Goal: Task Accomplishment & Management: Use online tool/utility

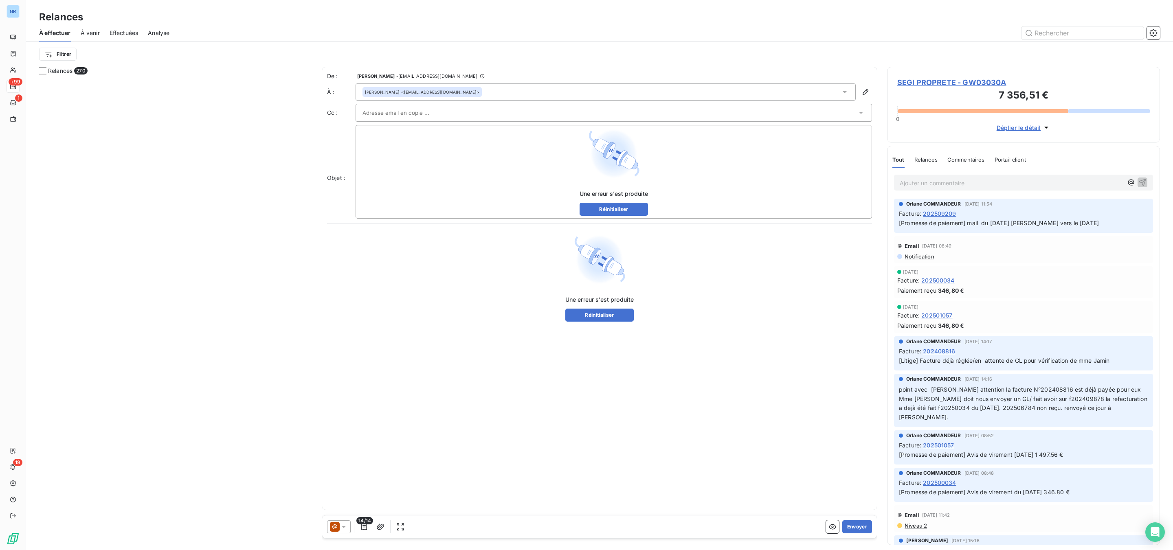
scroll to position [462, 263]
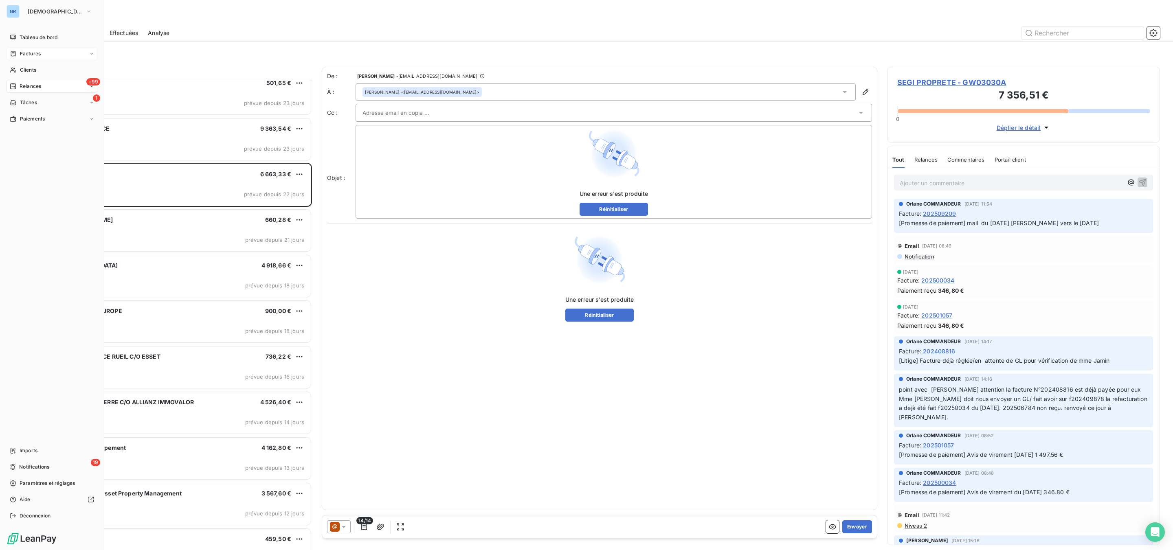
click at [29, 56] on span "Factures" at bounding box center [30, 53] width 21 height 7
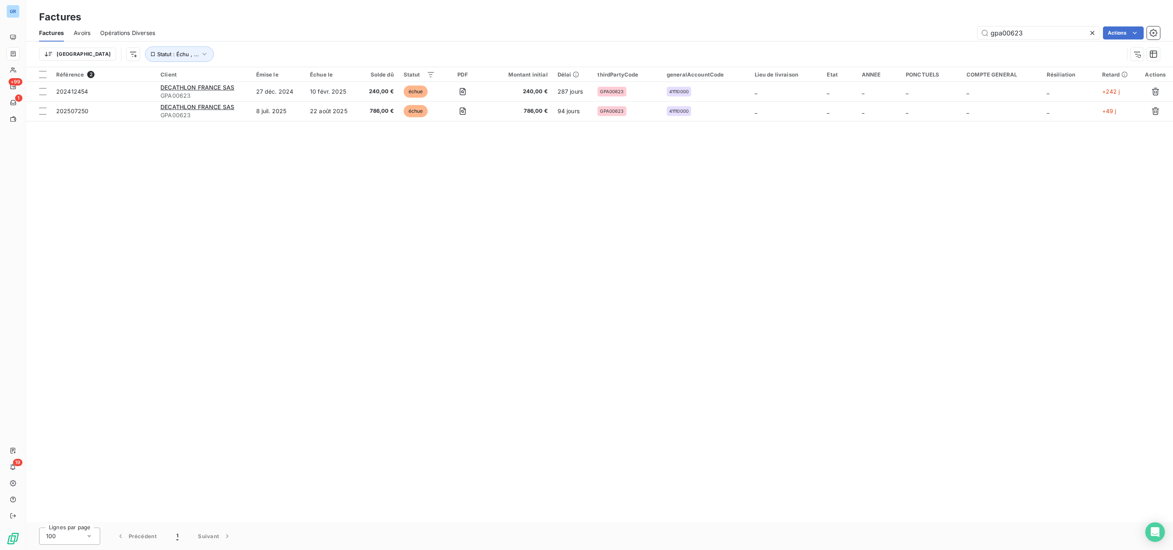
drag, startPoint x: 1032, startPoint y: 32, endPoint x: 952, endPoint y: 31, distance: 79.4
click at [904, 33] on div "gpa00623 Actions" at bounding box center [662, 32] width 995 height 13
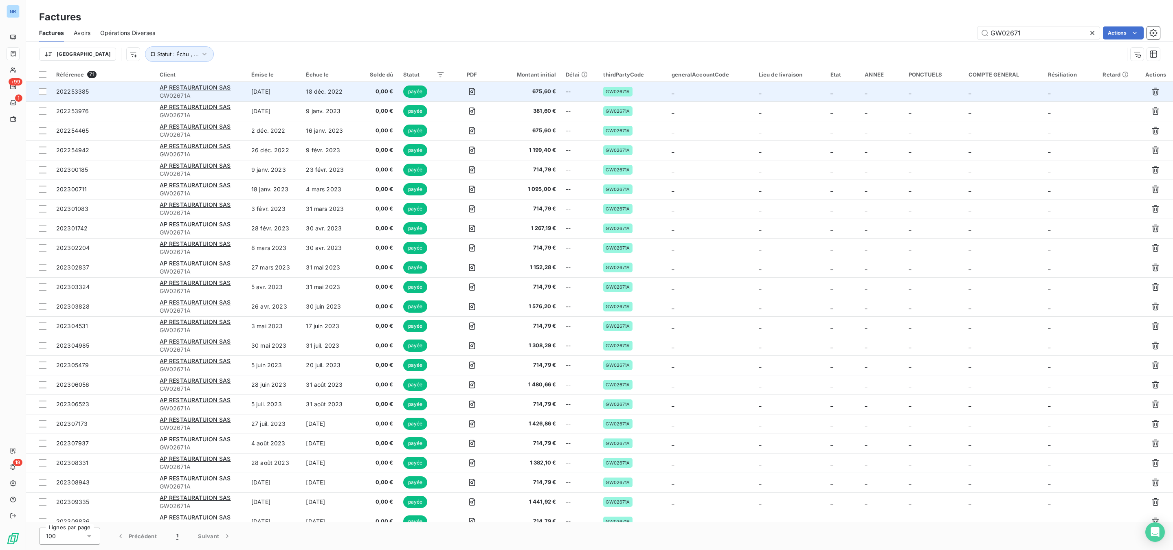
type input "GW02671"
click at [191, 82] on td "AP RESTAURATUION SAS GW02671A" at bounding box center [201, 92] width 92 height 20
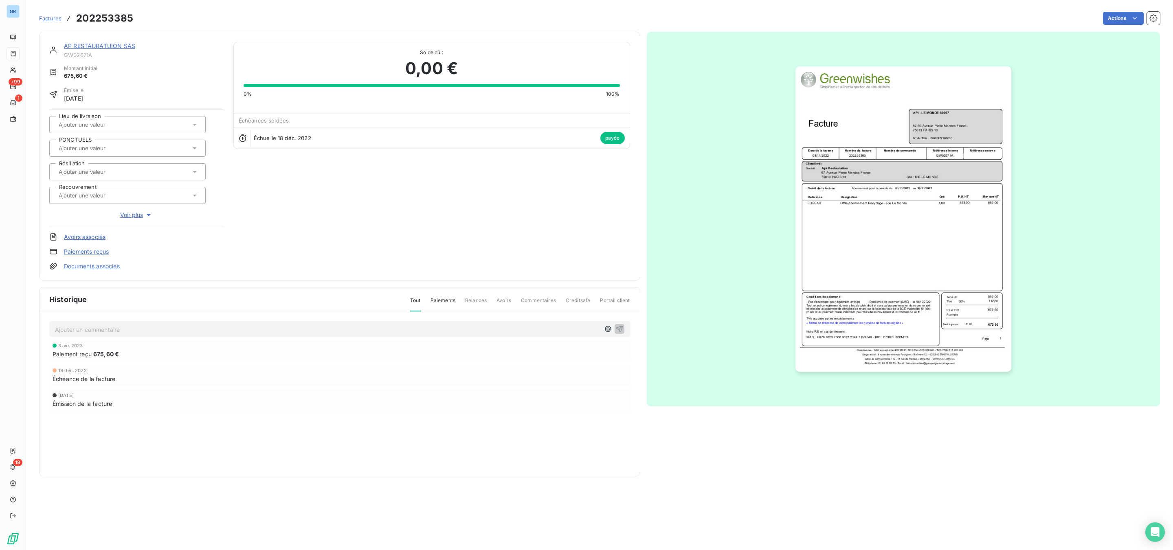
click at [88, 48] on link "AP RESTAURATUION SAS" at bounding box center [99, 45] width 71 height 7
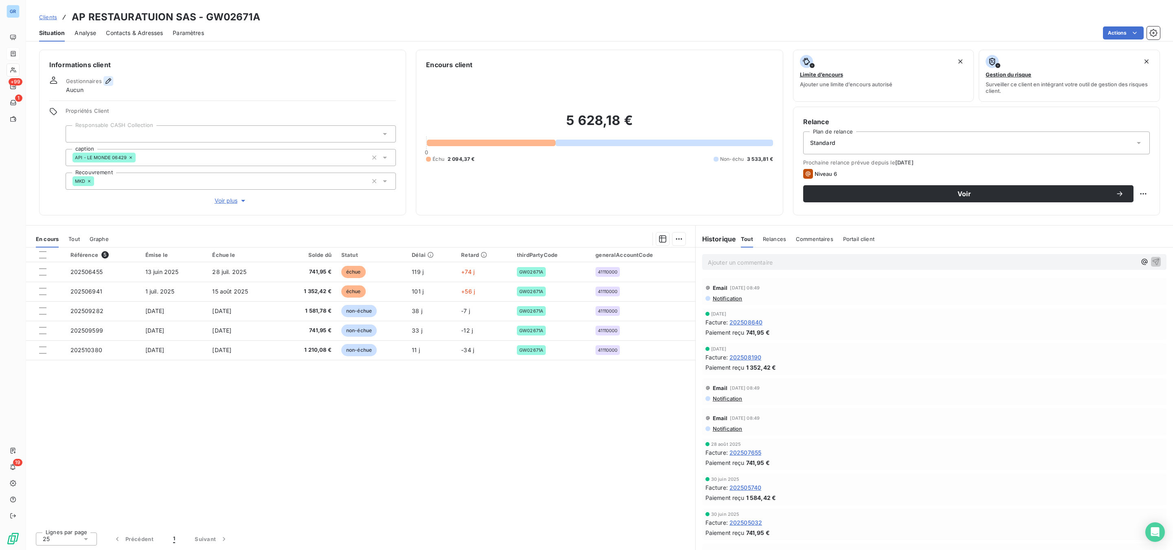
click at [104, 82] on icon "button" at bounding box center [108, 81] width 8 height 8
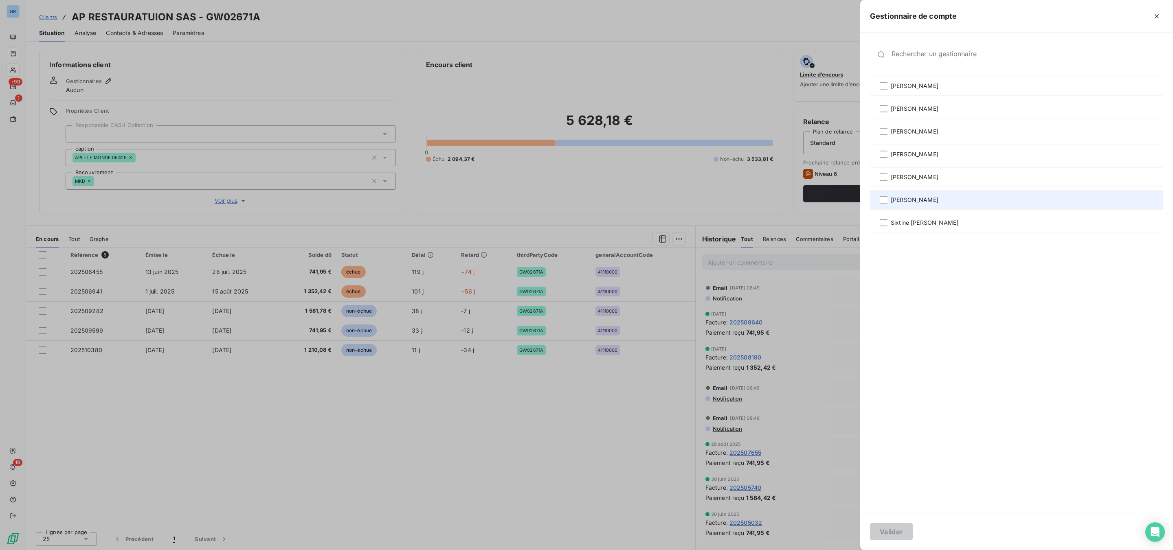
click at [891, 197] on span "[PERSON_NAME]" at bounding box center [915, 200] width 48 height 8
drag, startPoint x: 895, startPoint y: 529, endPoint x: 870, endPoint y: 517, distance: 27.1
click at [890, 528] on button "Valider" at bounding box center [891, 531] width 43 height 17
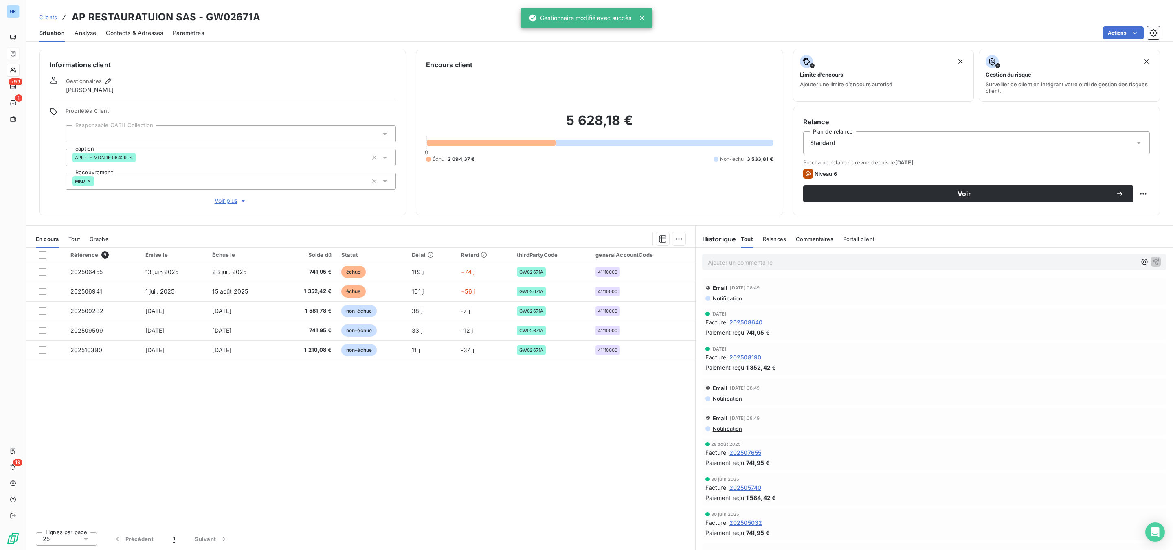
click at [103, 76] on button "button" at bounding box center [108, 81] width 10 height 10
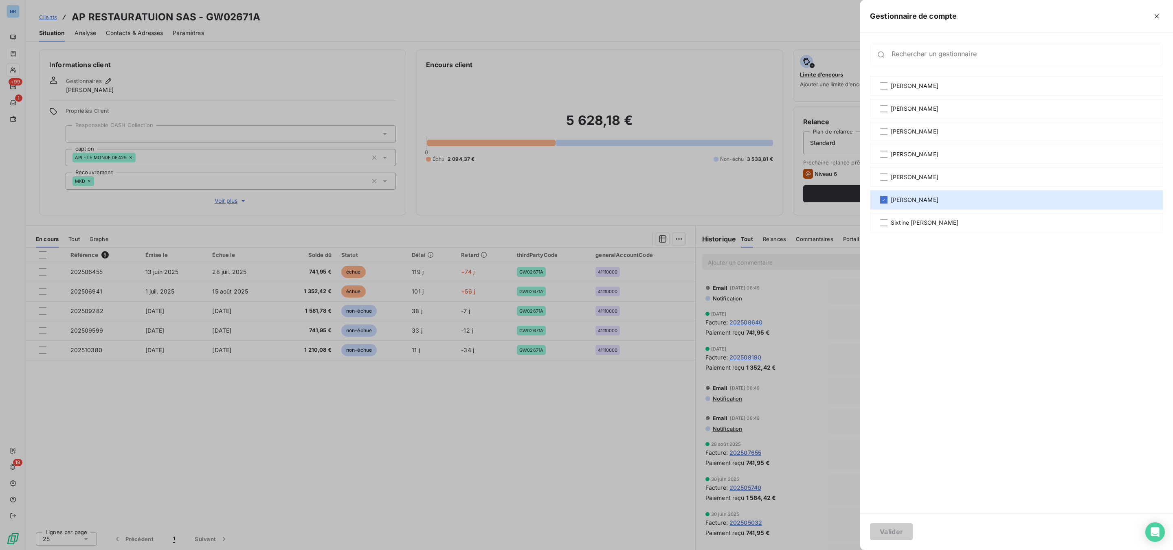
click at [448, 81] on div at bounding box center [586, 275] width 1173 height 550
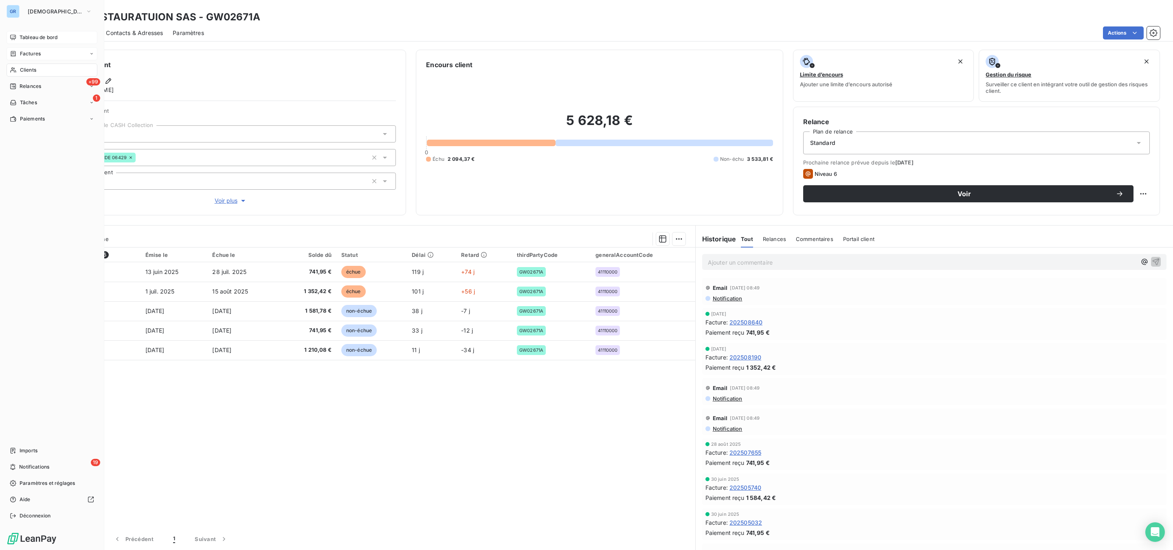
click at [37, 37] on span "Tableau de bord" at bounding box center [39, 37] width 38 height 7
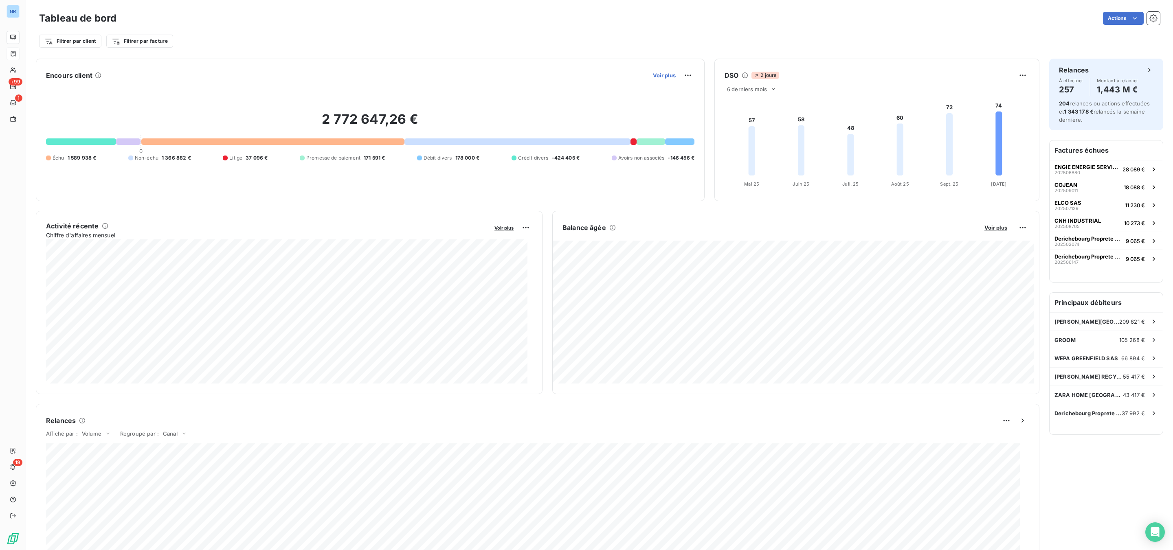
click at [653, 73] on span "Voir plus" at bounding box center [664, 75] width 23 height 7
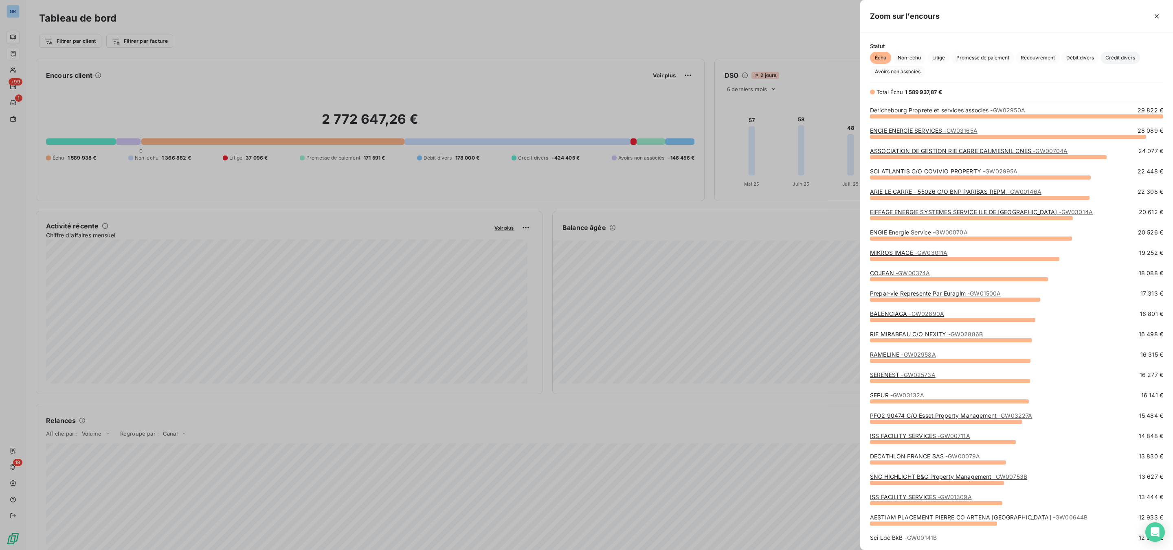
click at [1118, 56] on span "Crédit divers" at bounding box center [1121, 58] width 40 height 12
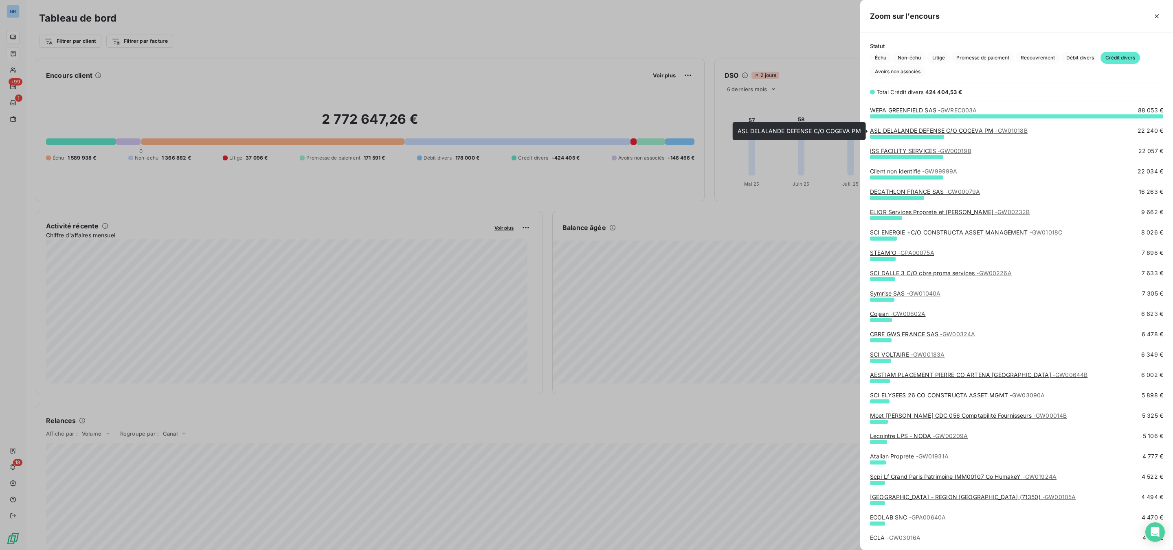
click at [942, 131] on link "ASL DELALANDE DEFENSE C/O COGEVA PM - GW01018B" at bounding box center [949, 130] width 158 height 7
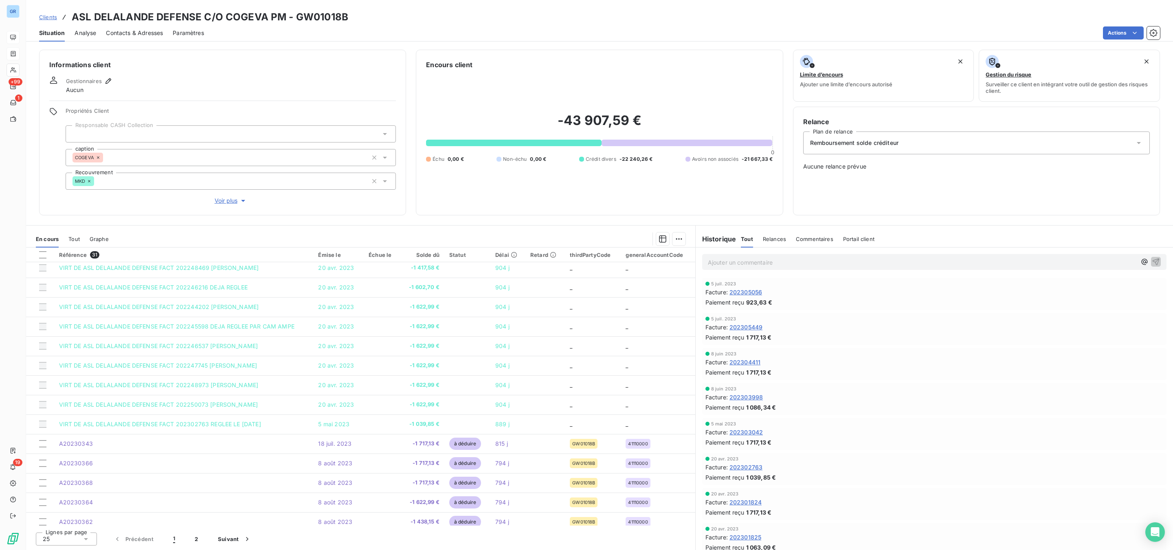
scroll to position [226, 0]
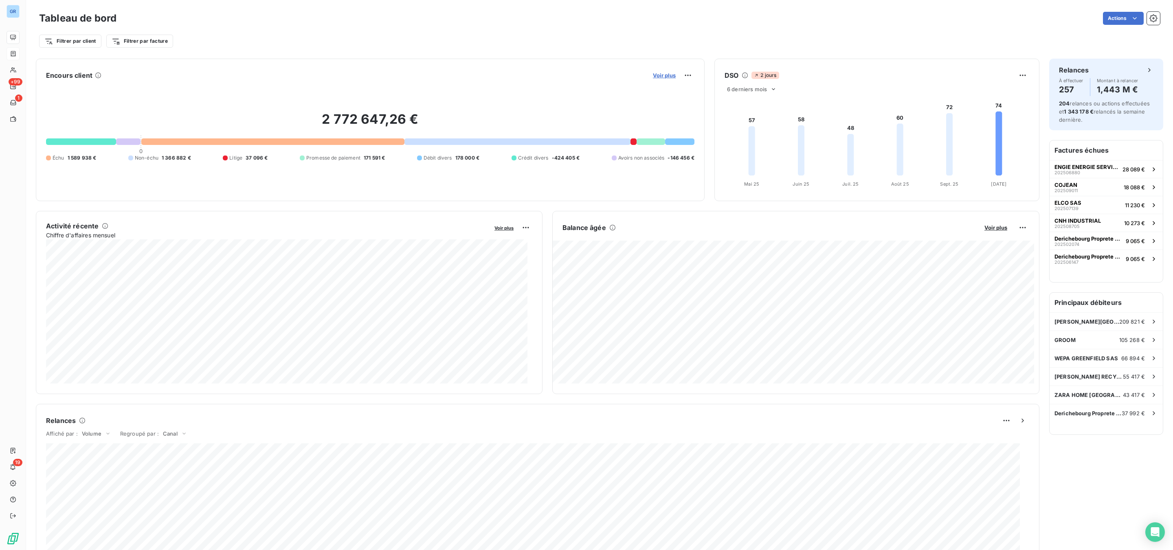
click at [665, 73] on span "Voir plus" at bounding box center [664, 75] width 23 height 7
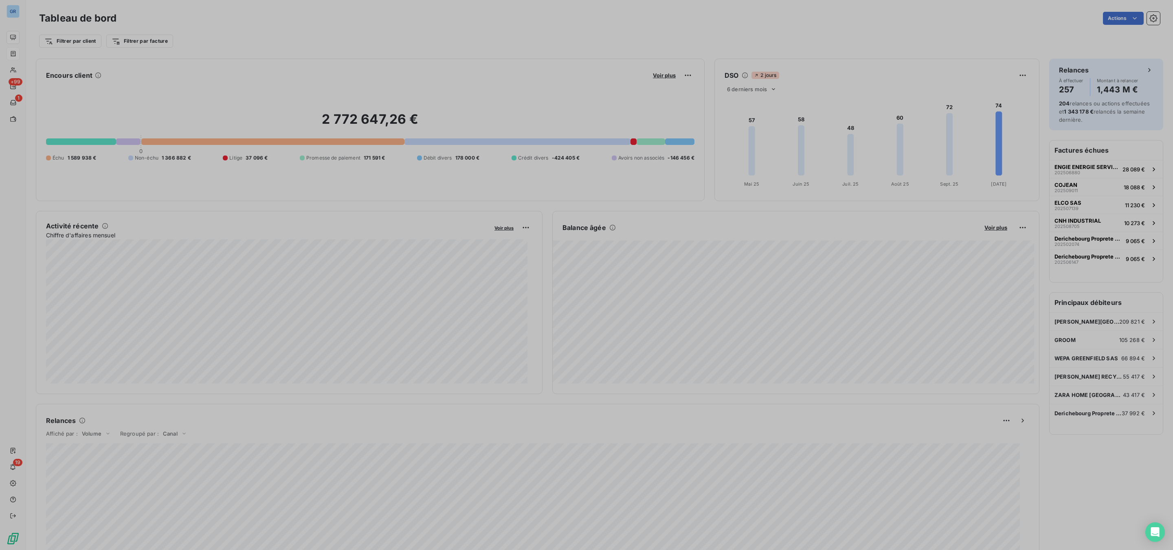
scroll to position [541, 303]
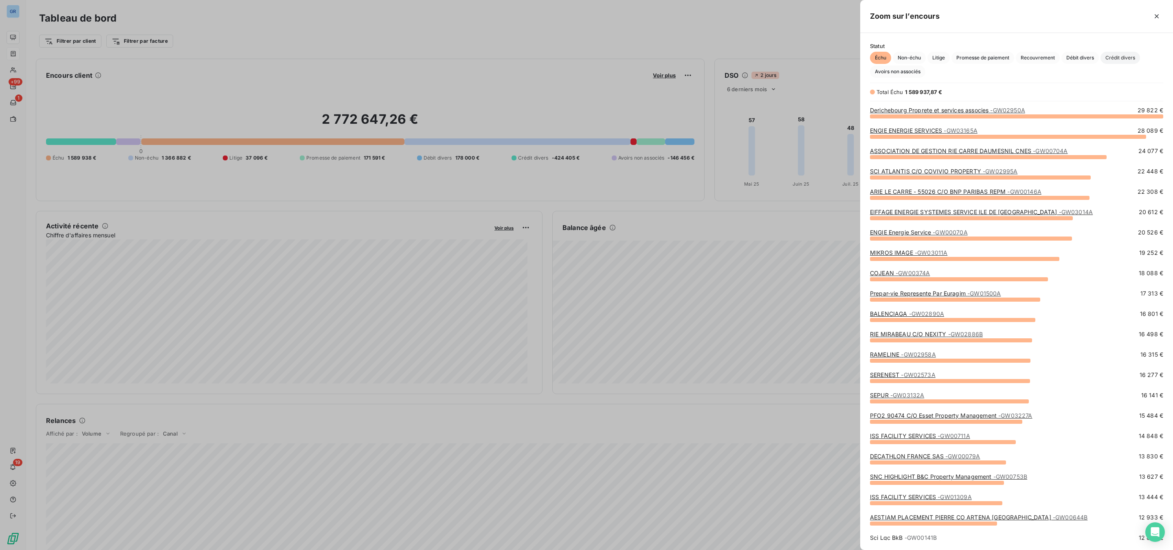
click at [1113, 58] on span "Crédit divers" at bounding box center [1121, 58] width 40 height 12
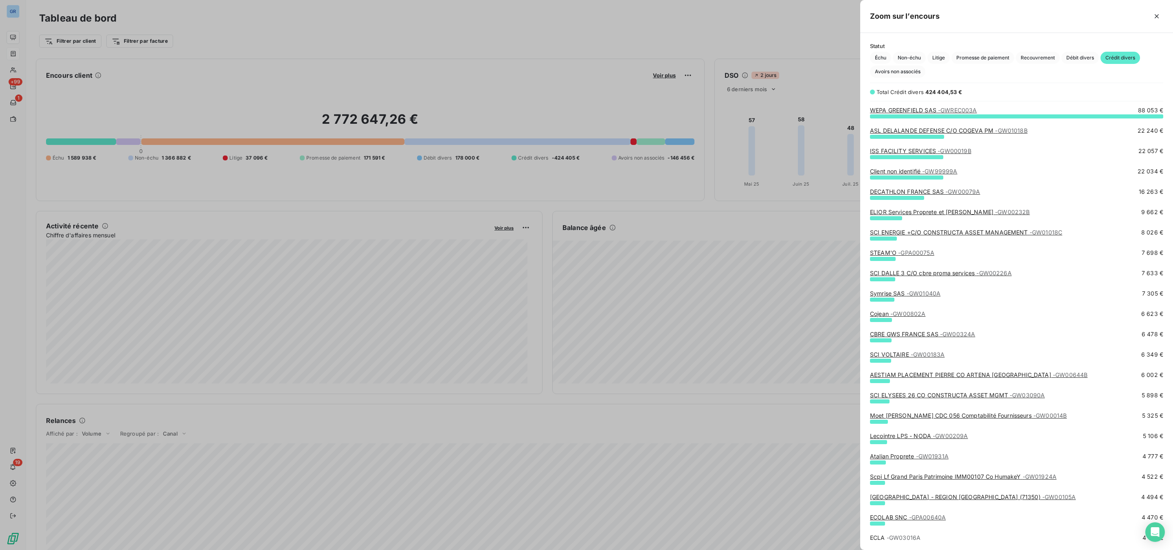
click at [897, 147] on link "ISS FACILITY SERVICES - GW00019B" at bounding box center [920, 150] width 101 height 7
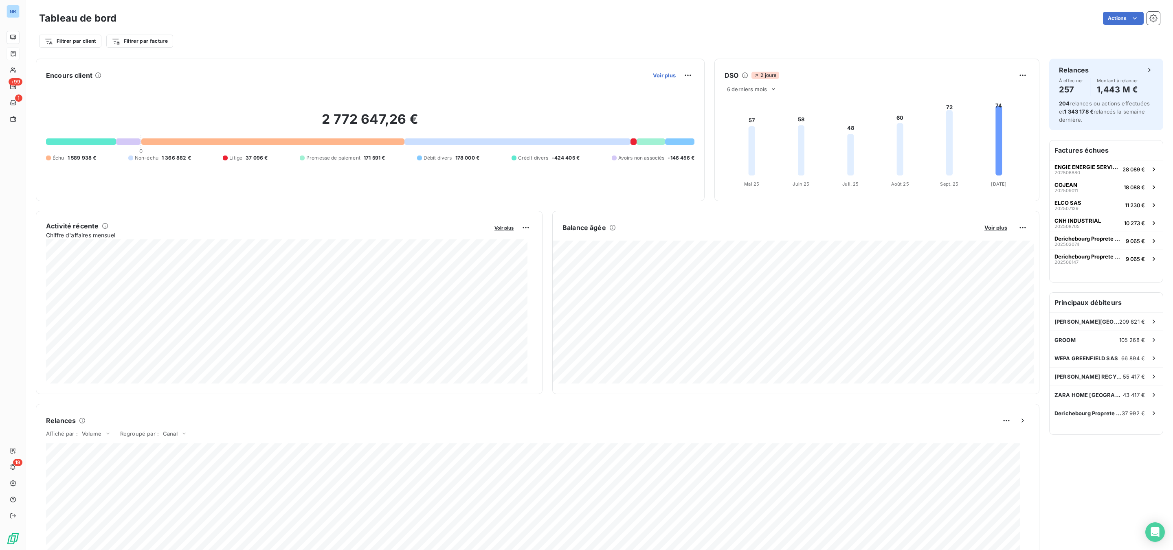
click at [664, 75] on span "Voir plus" at bounding box center [664, 75] width 23 height 7
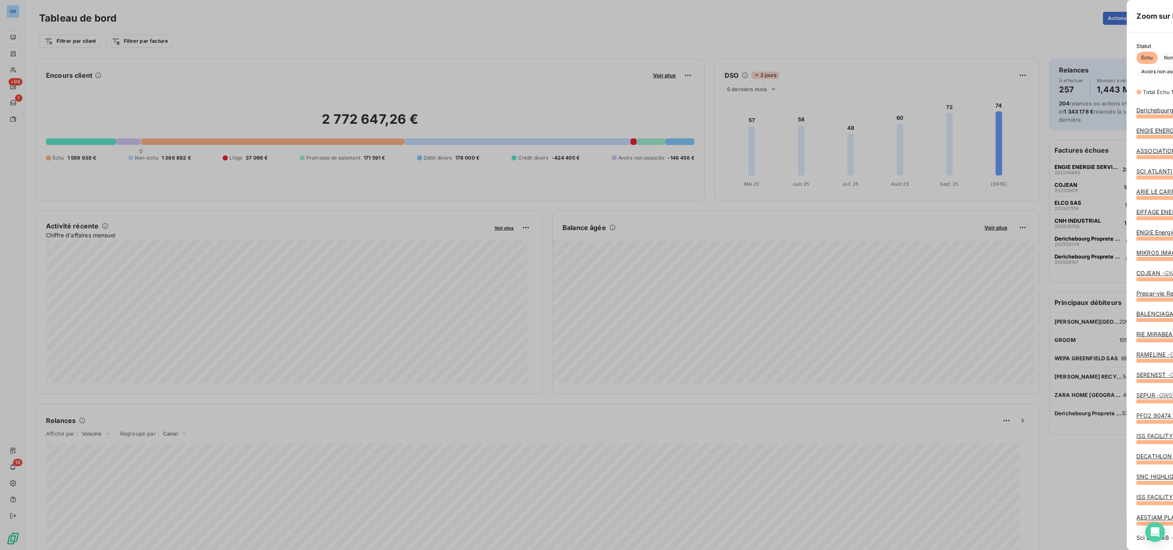
scroll to position [541, 303]
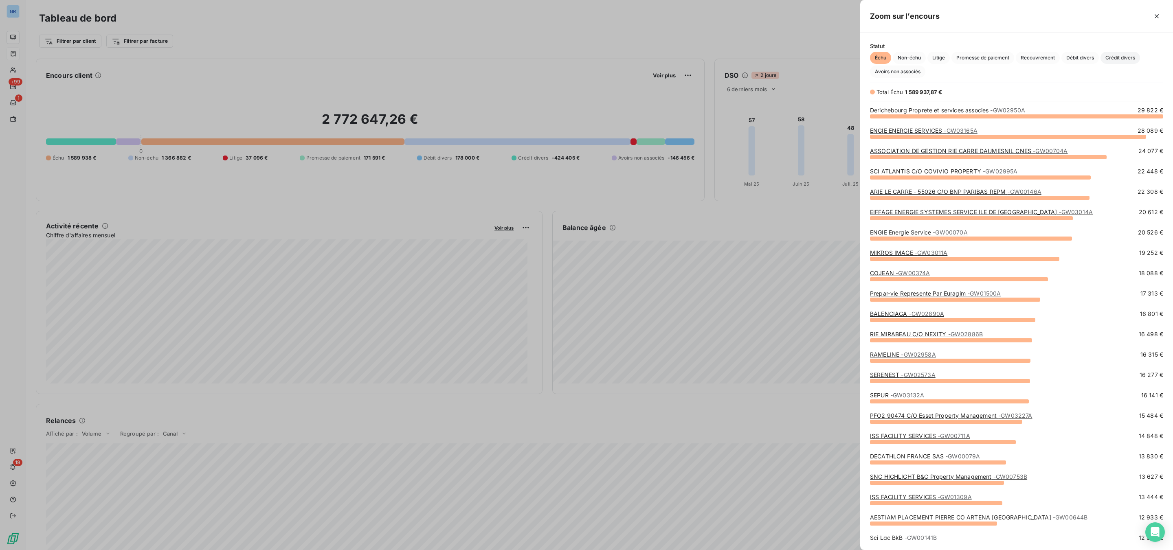
click at [1113, 59] on span "Crédit divers" at bounding box center [1121, 58] width 40 height 12
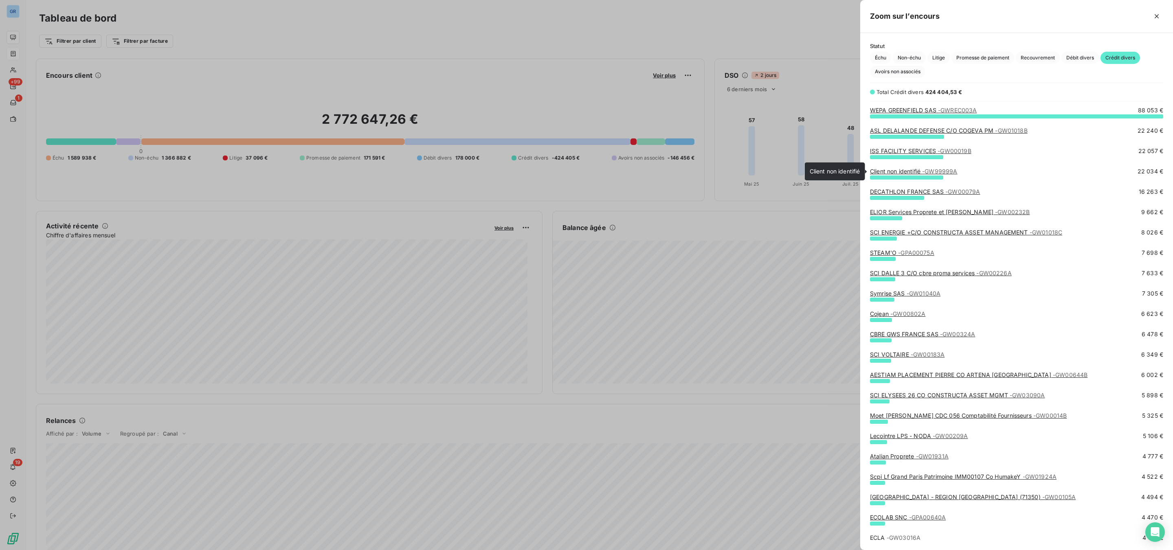
click at [926, 171] on span "- GW99999A" at bounding box center [939, 171] width 35 height 7
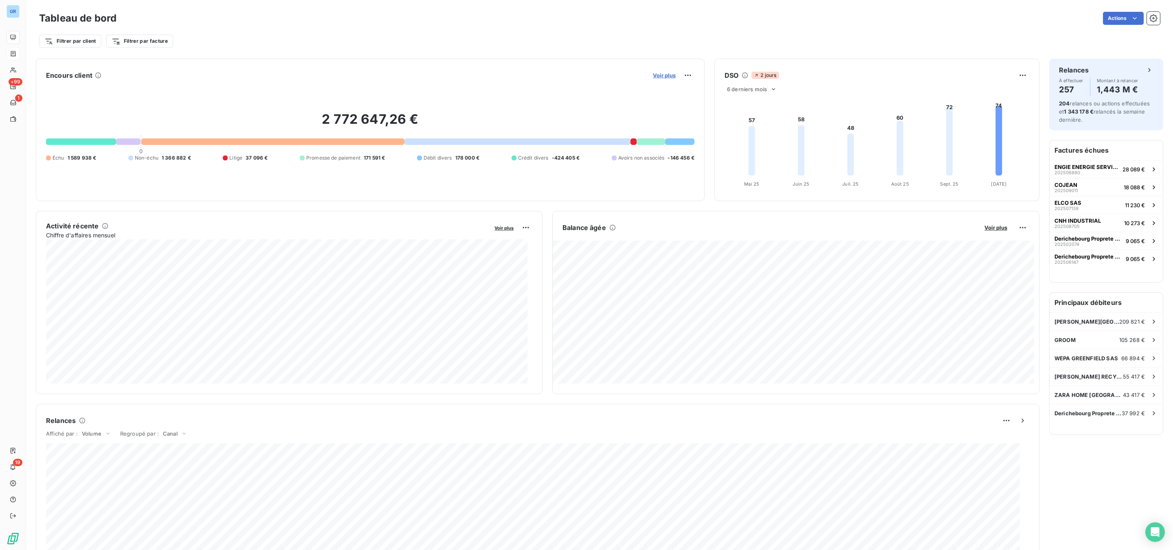
click at [664, 76] on span "Voir plus" at bounding box center [664, 75] width 23 height 7
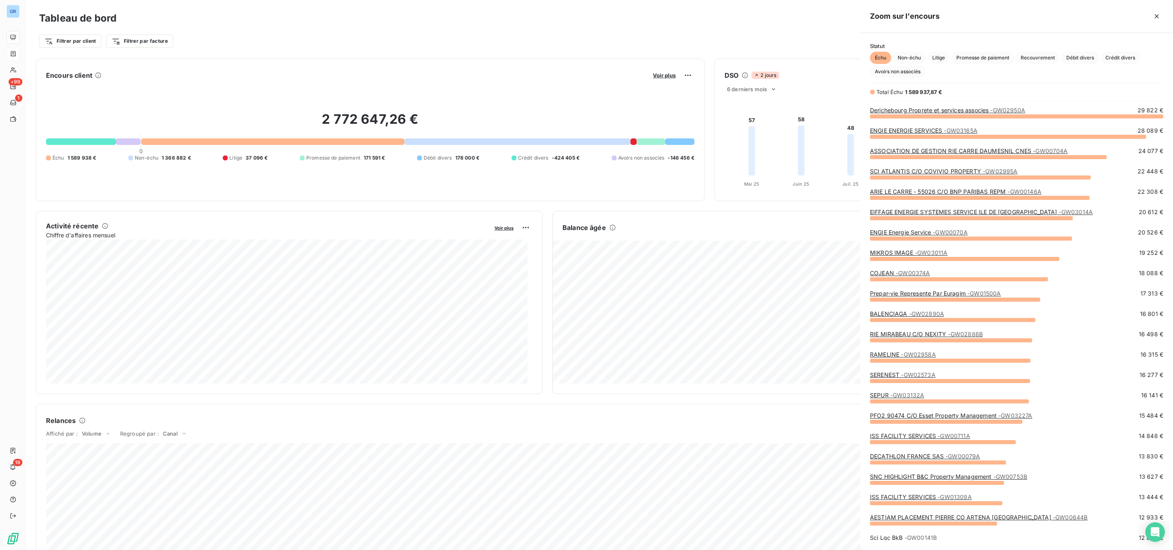
scroll to position [541, 303]
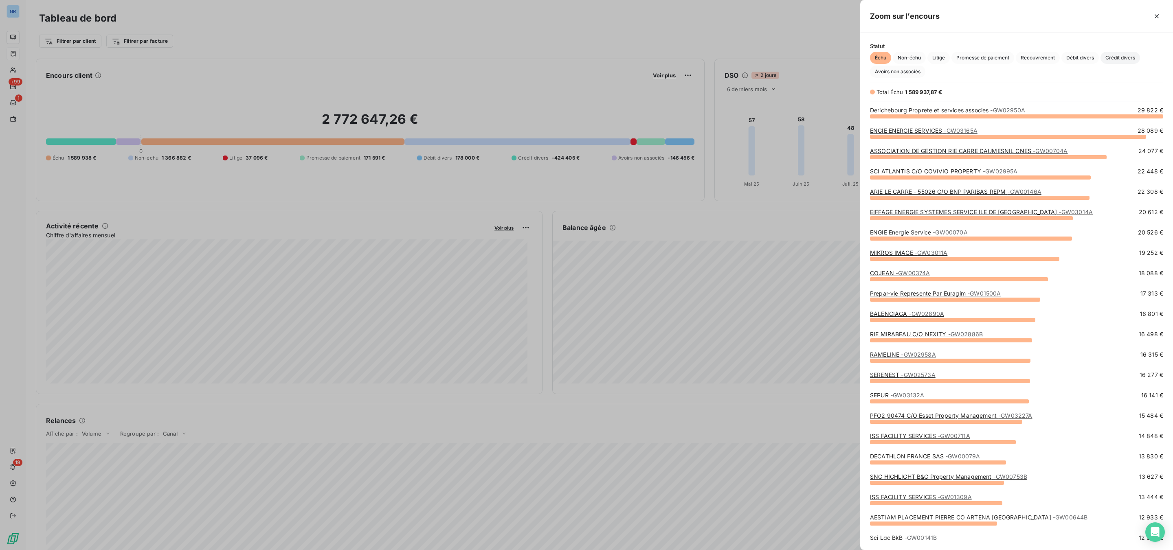
click at [1132, 59] on span "Crédit divers" at bounding box center [1121, 58] width 40 height 12
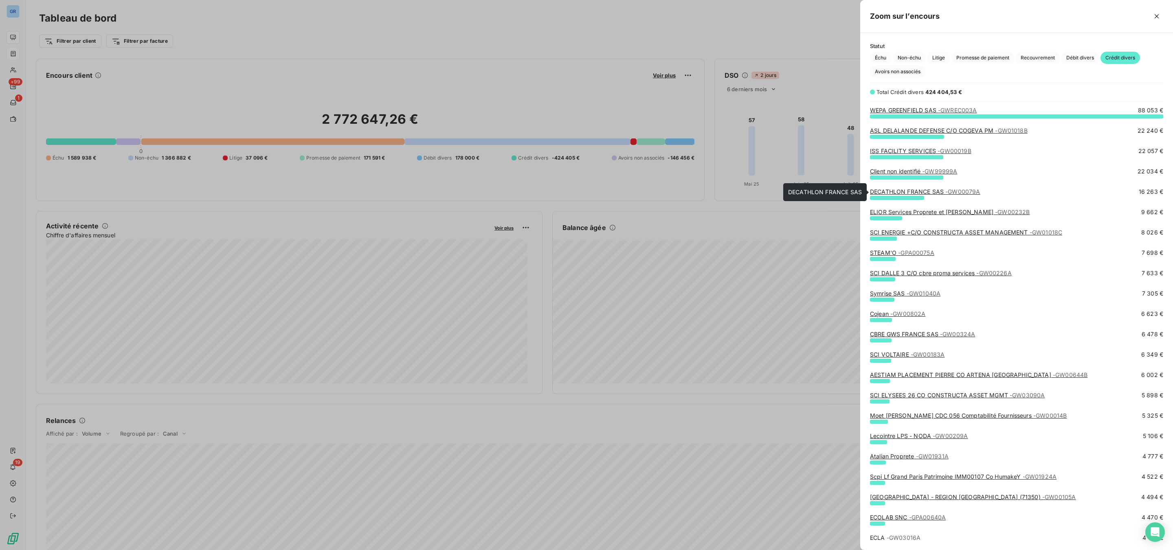
click at [902, 192] on link "DECATHLON FRANCE SAS - GW00079A" at bounding box center [925, 191] width 110 height 7
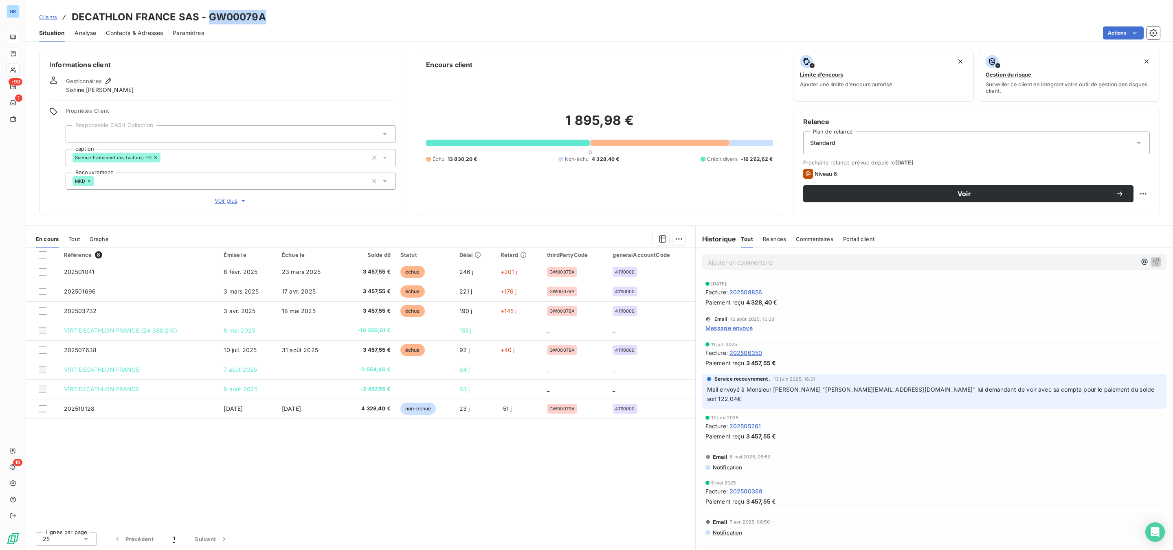
drag, startPoint x: 279, startPoint y: 18, endPoint x: 210, endPoint y: 18, distance: 68.4
click at [210, 18] on div "Clients DECATHLON FRANCE SAS - GW00079A" at bounding box center [599, 17] width 1147 height 15
copy h3 "GW00079A"
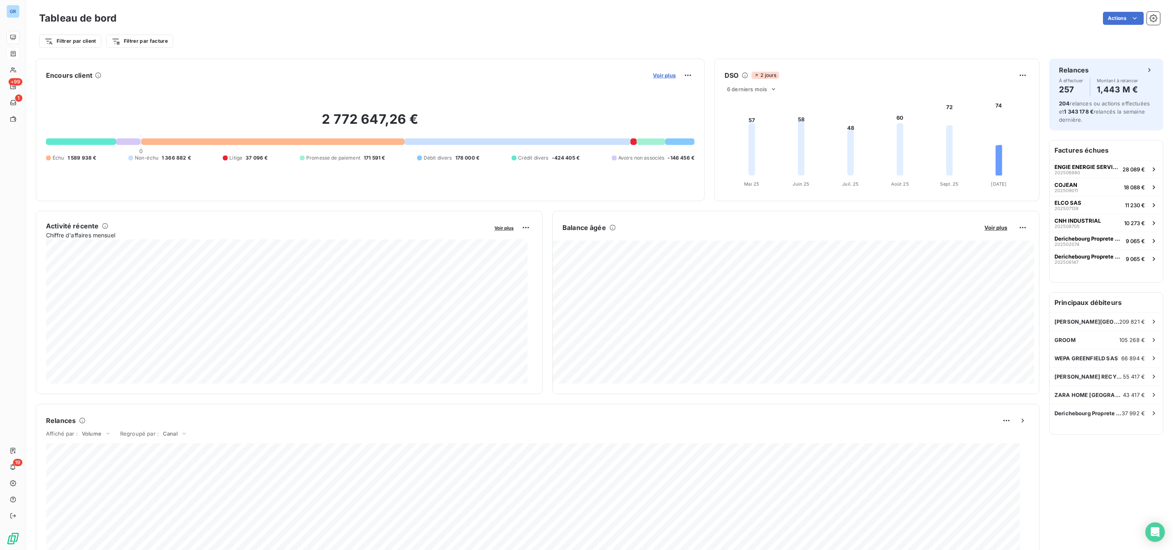
click at [666, 73] on span "Voir plus" at bounding box center [664, 75] width 23 height 7
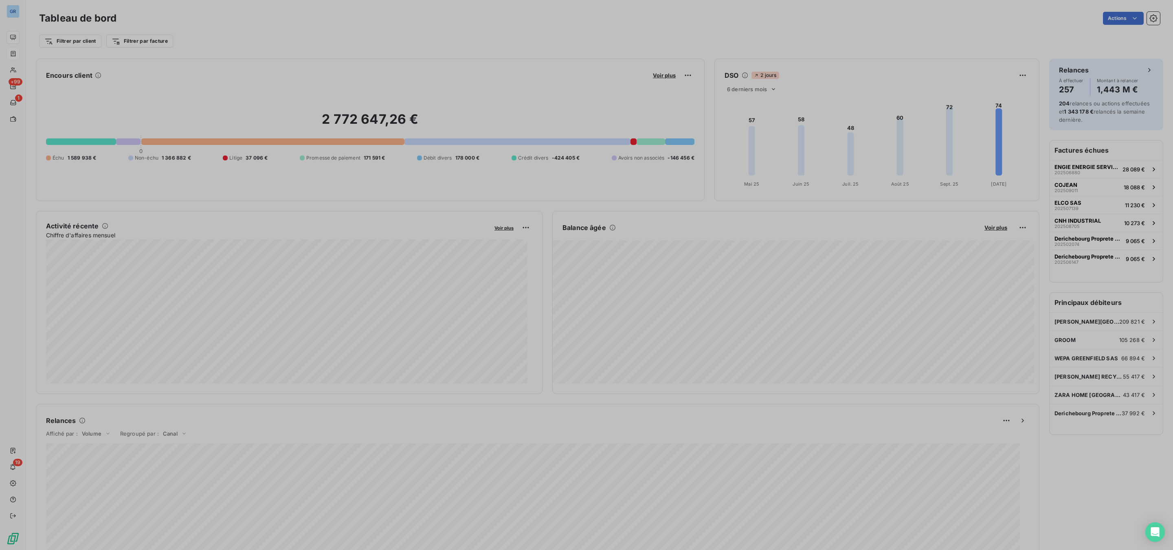
scroll to position [10, 10]
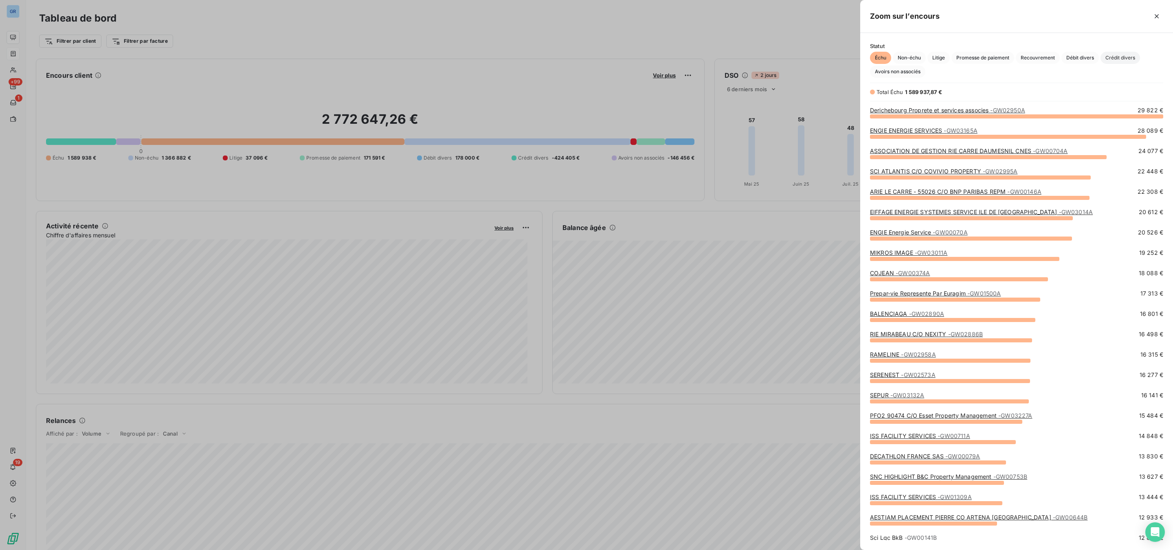
drag, startPoint x: 1118, startPoint y: 56, endPoint x: 1117, endPoint y: 61, distance: 5.0
click at [1119, 56] on span "Crédit divers" at bounding box center [1121, 58] width 40 height 12
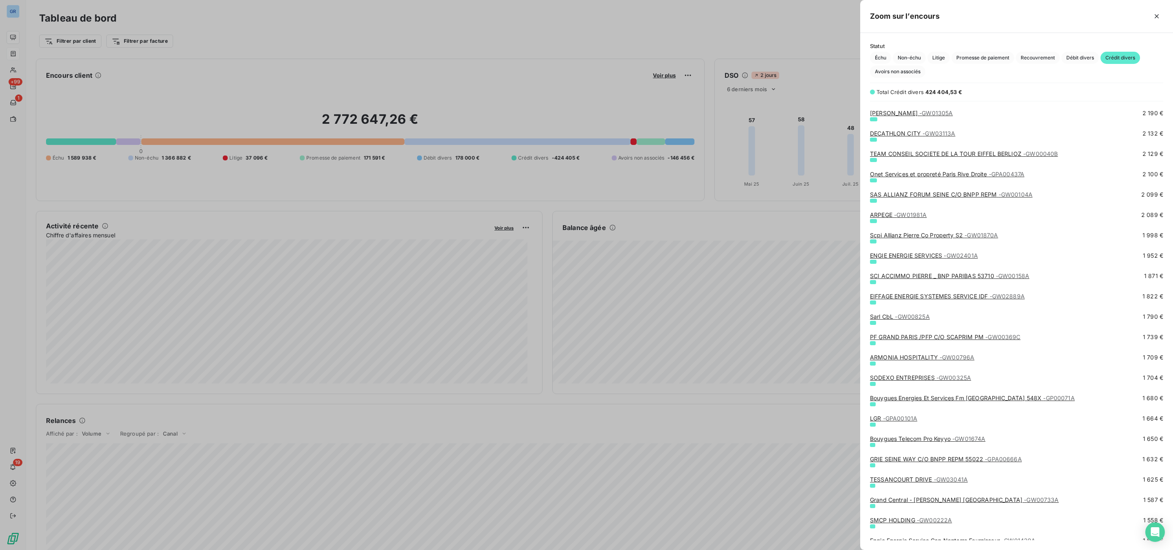
scroll to position [672, 0]
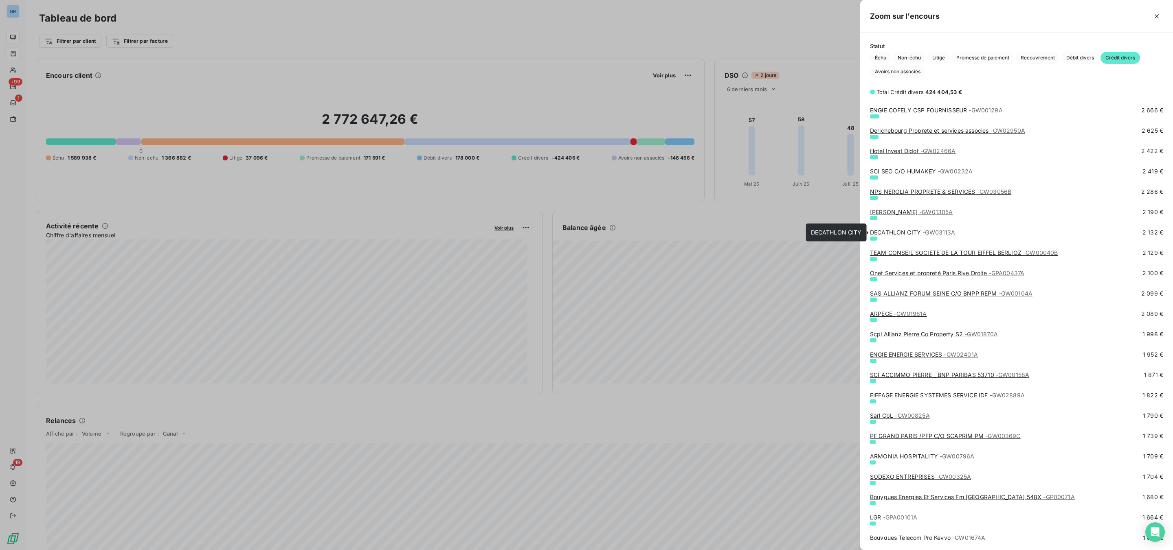
click at [916, 235] on link "DECATHLON CITY - GW03113A" at bounding box center [913, 232] width 86 height 7
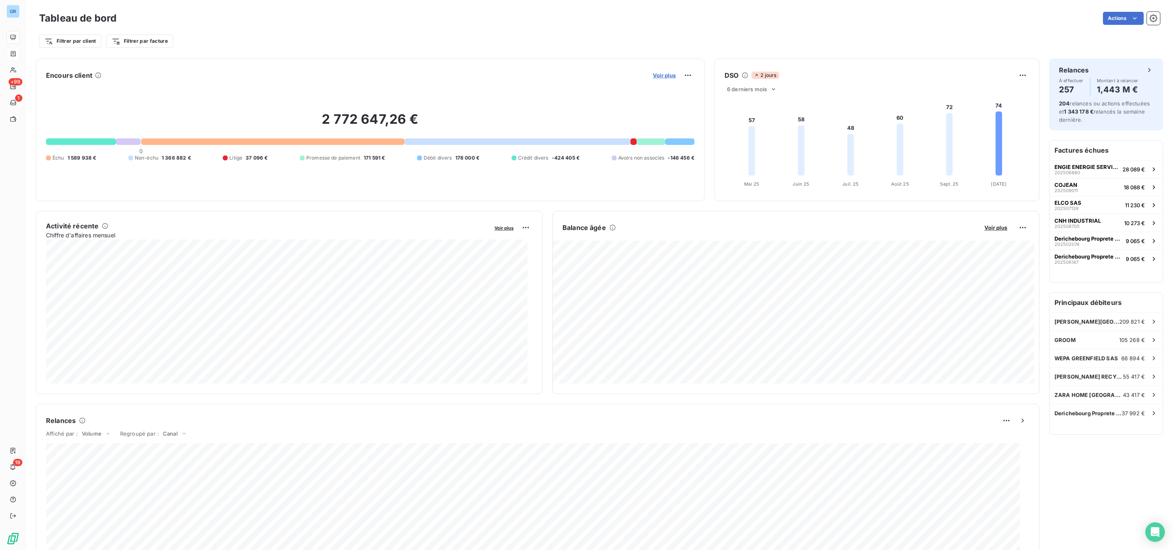
click at [660, 73] on span "Voir plus" at bounding box center [664, 75] width 23 height 7
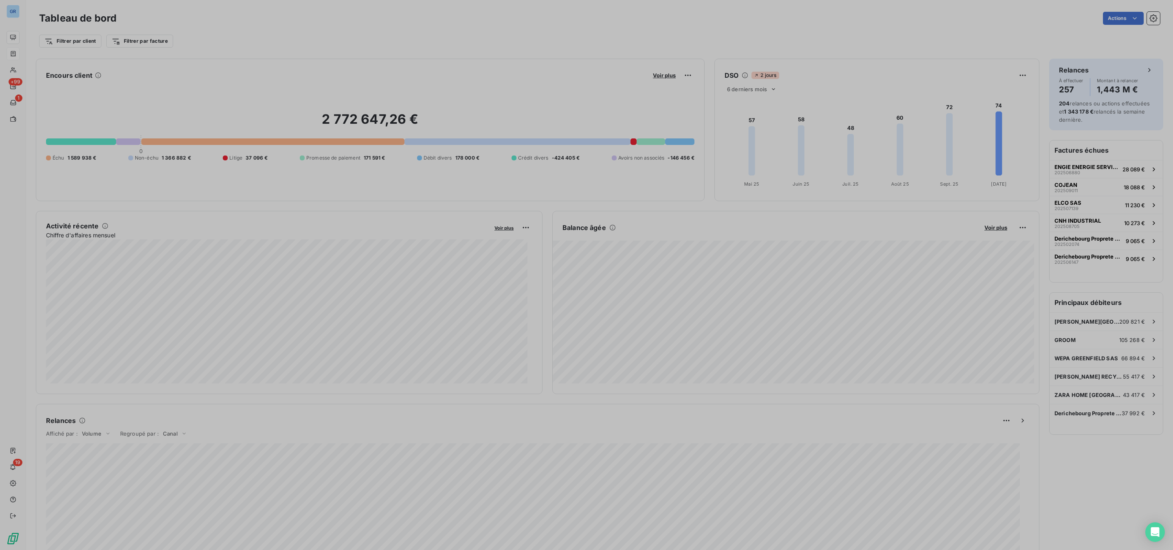
scroll to position [10, 10]
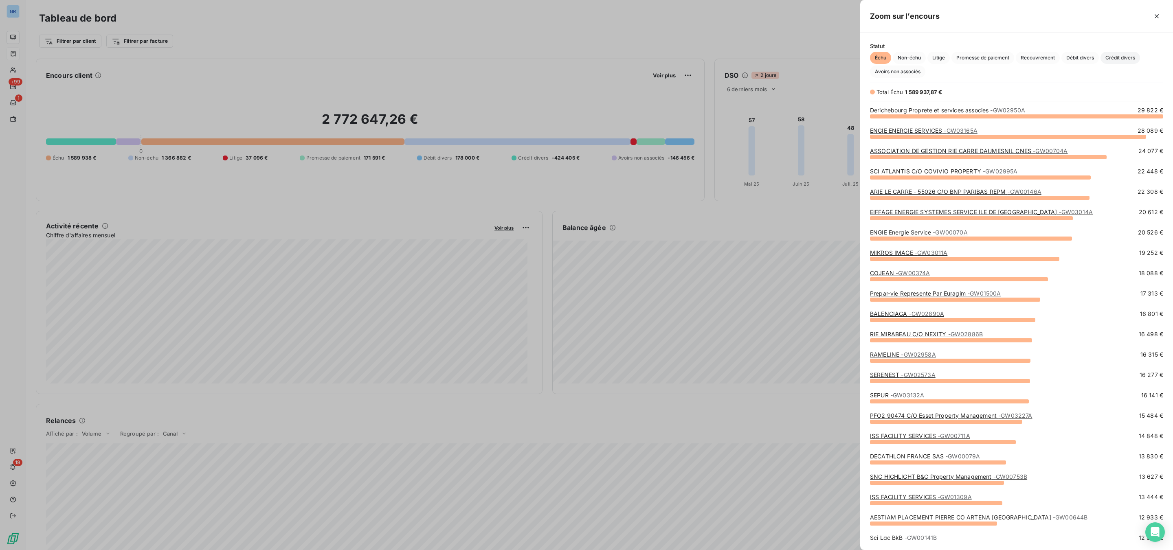
click at [1116, 57] on span "Crédit divers" at bounding box center [1121, 58] width 40 height 12
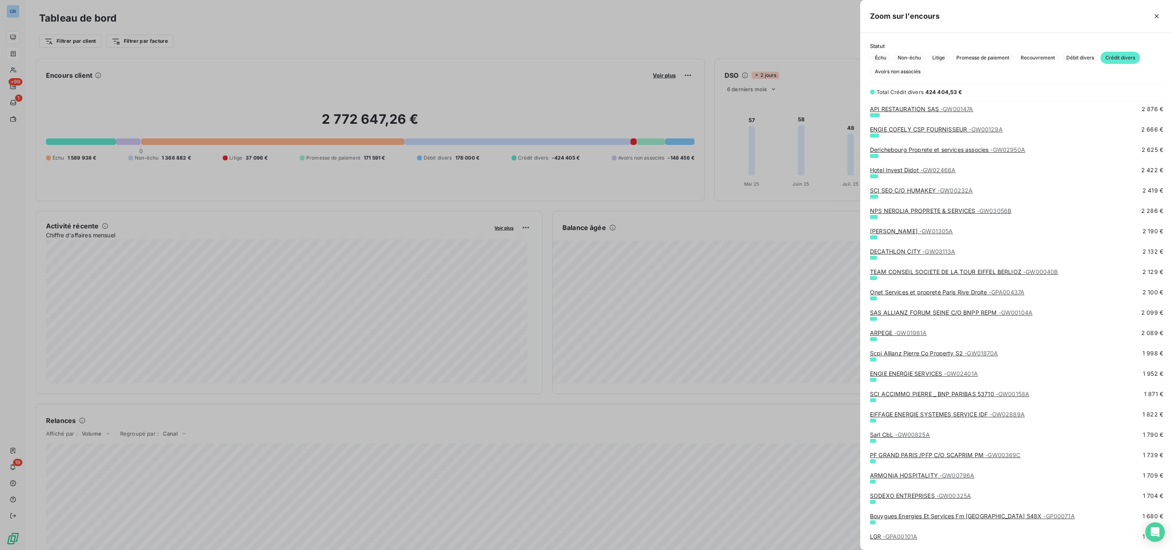
scroll to position [672, 0]
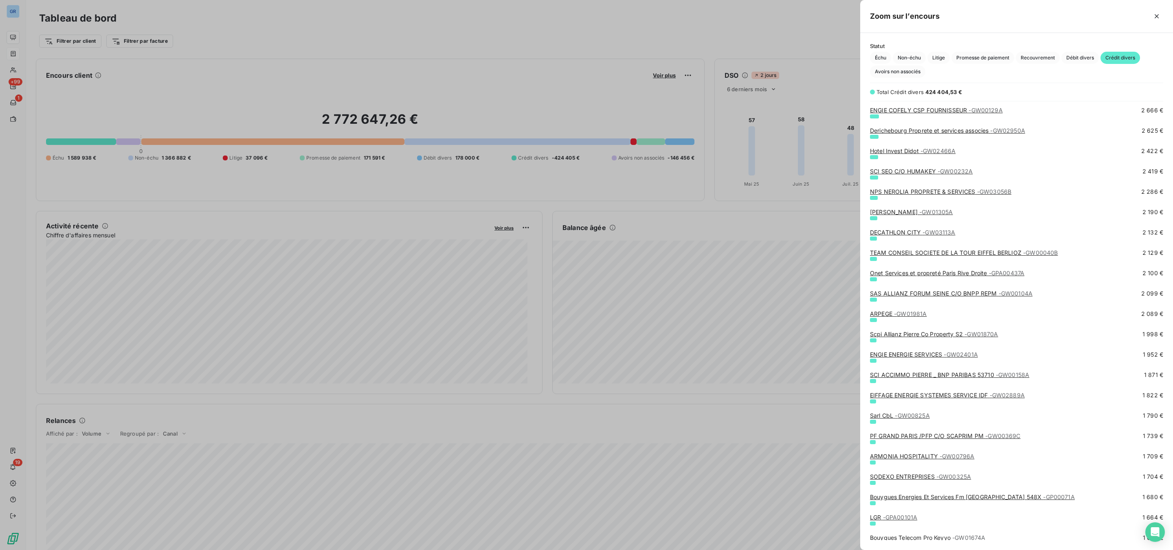
drag, startPoint x: 690, startPoint y: 191, endPoint x: 694, endPoint y: 187, distance: 5.8
click at [690, 190] on div at bounding box center [586, 275] width 1173 height 550
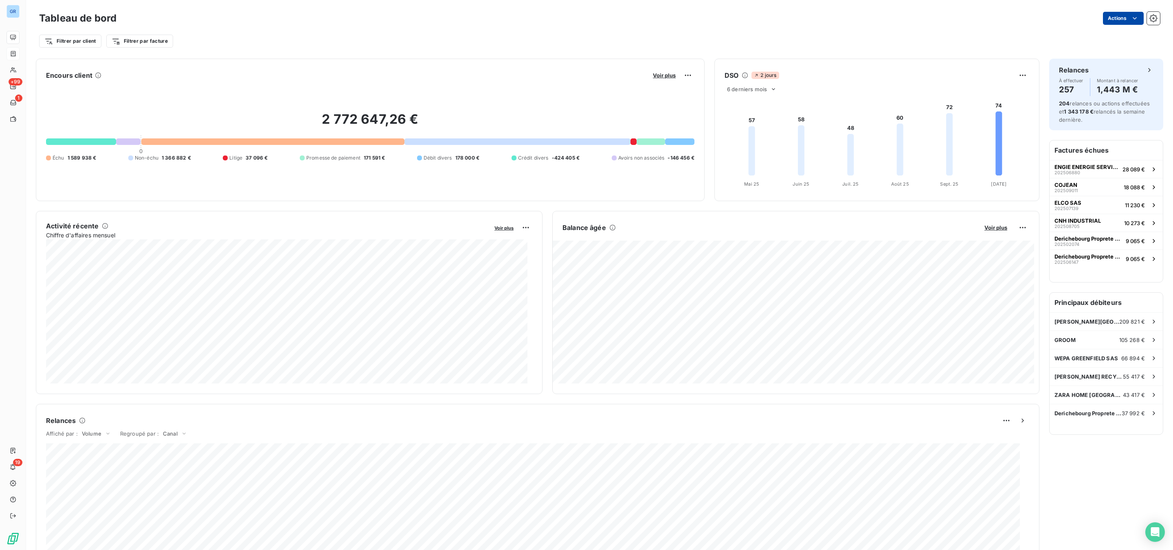
click at [1111, 16] on html "GR +99 1 19 Tableau de bord Actions Filtrer par client Filtrer par facture Enco…" at bounding box center [586, 275] width 1173 height 550
click at [21, 55] on html "GR +99 1 19 Tableau de bord Actions Exporter le tableau de bord Planifier un ra…" at bounding box center [586, 275] width 1173 height 550
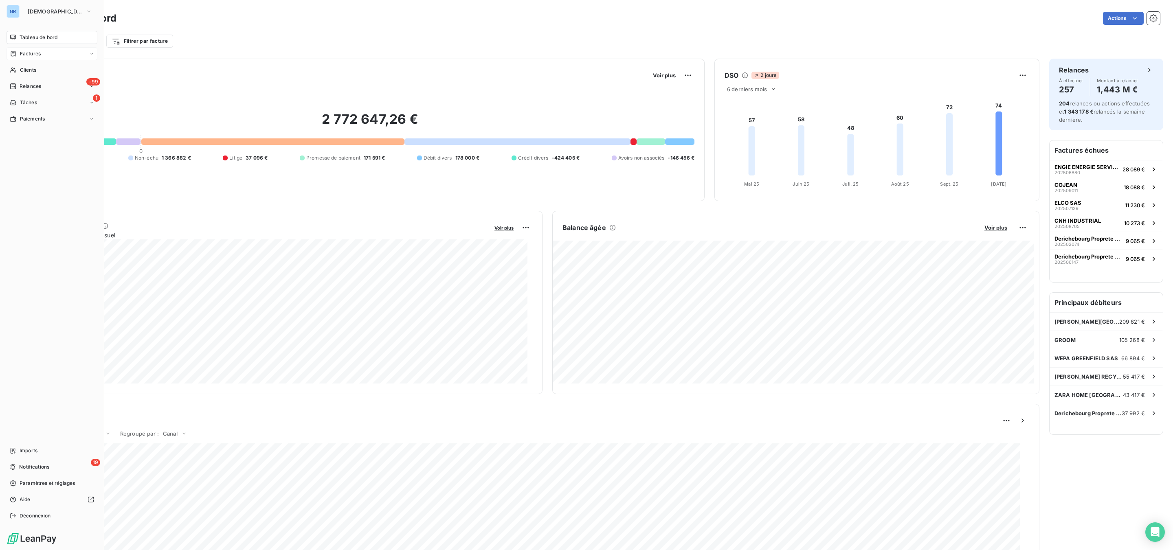
click at [26, 53] on span "Factures" at bounding box center [30, 53] width 21 height 7
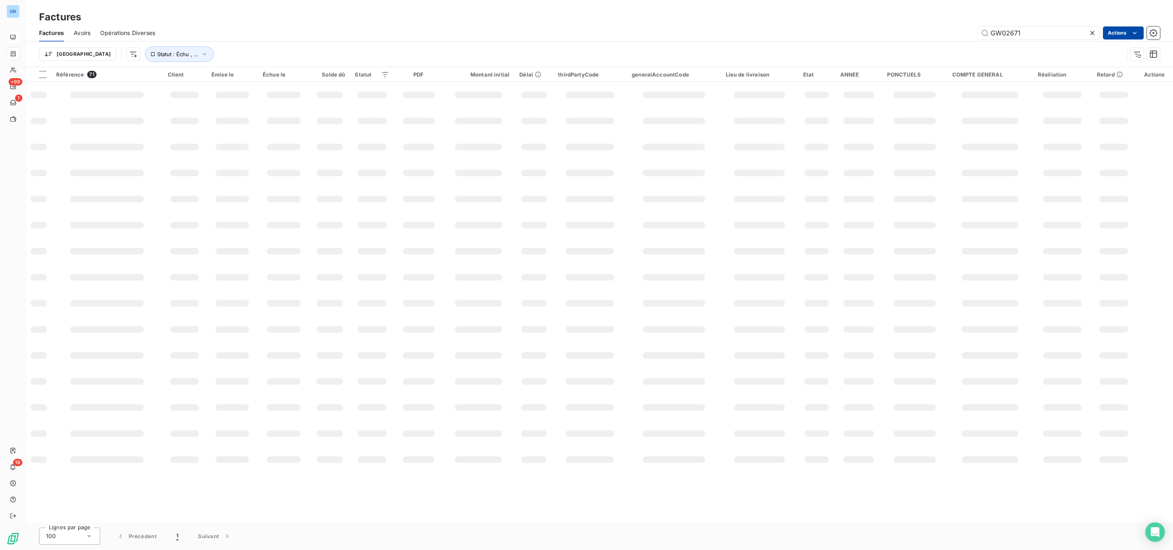
click at [1119, 35] on html "GR +99 1 19 Factures Factures Avoirs Opérations Diverses GW02671 Actions Trier …" at bounding box center [586, 275] width 1173 height 550
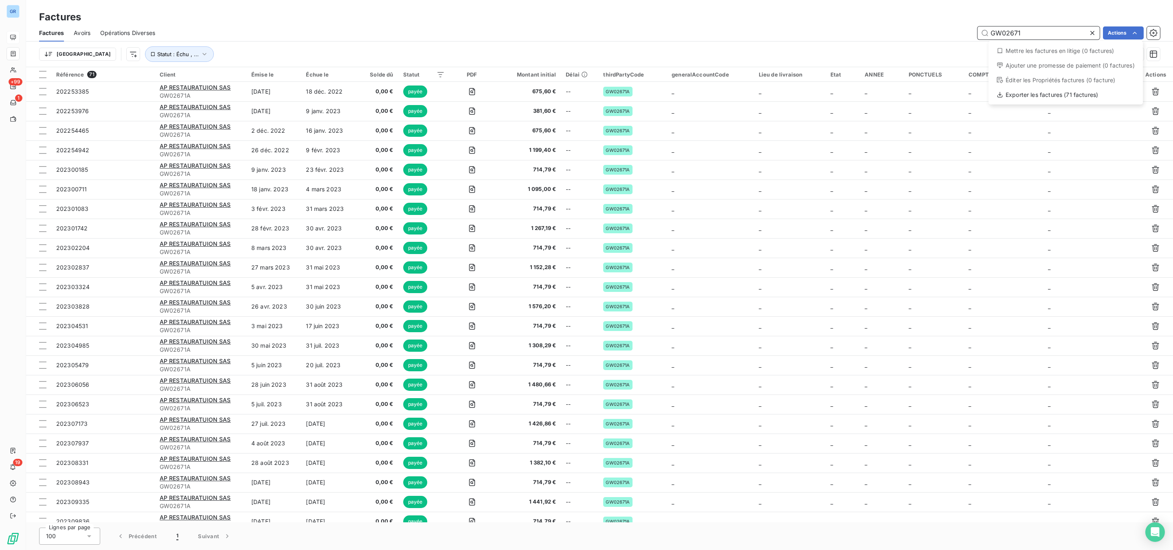
click at [1026, 29] on html "GR +99 1 19 Factures Factures Avoirs Opérations Diverses GW02671 Actions Mettre…" at bounding box center [586, 275] width 1173 height 550
drag, startPoint x: 1026, startPoint y: 29, endPoint x: 377, endPoint y: 25, distance: 648.9
click at [451, 25] on div "Factures Avoirs Opérations Diverses GW02671 Actions" at bounding box center [599, 32] width 1147 height 17
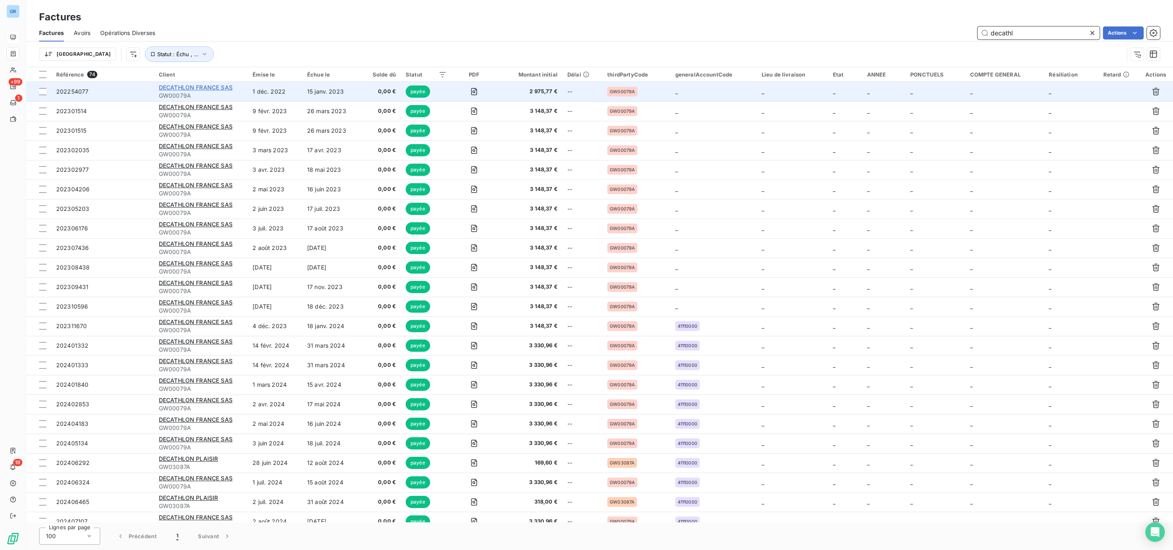
type input "decathl"
click at [200, 87] on span "DECATHLON FRANCE SAS" at bounding box center [196, 87] width 74 height 7
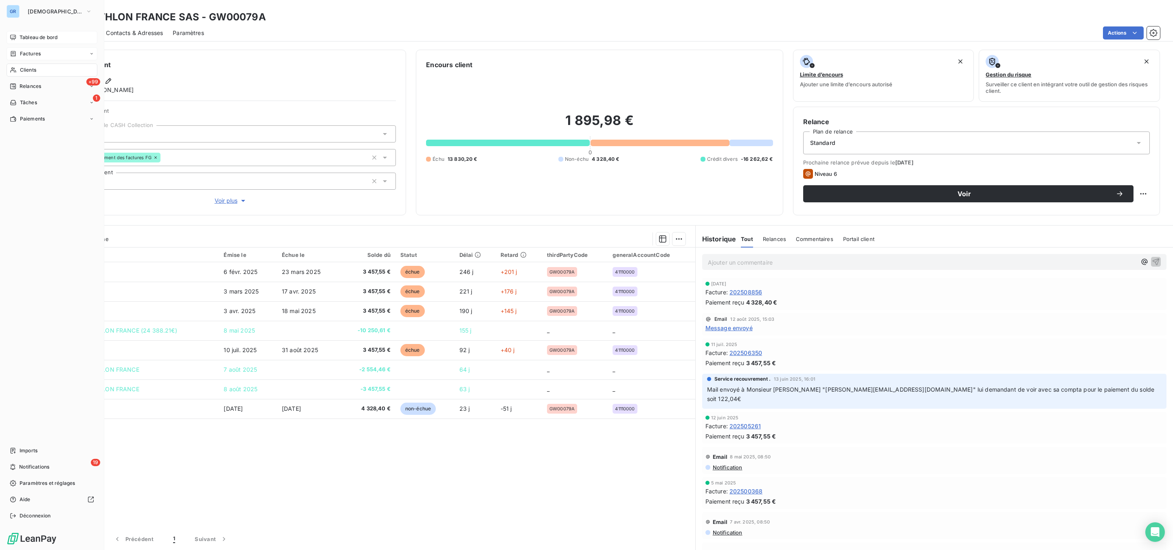
click at [30, 55] on span "Factures" at bounding box center [30, 53] width 21 height 7
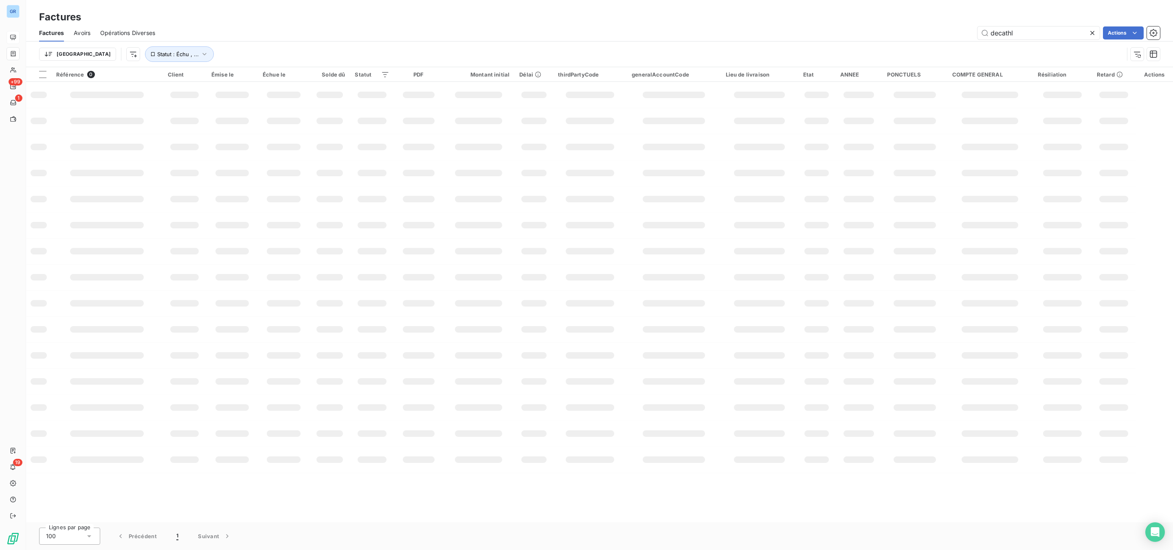
drag, startPoint x: 1039, startPoint y: 30, endPoint x: 831, endPoint y: 32, distance: 207.7
click at [845, 29] on div "decathl Actions" at bounding box center [662, 32] width 995 height 13
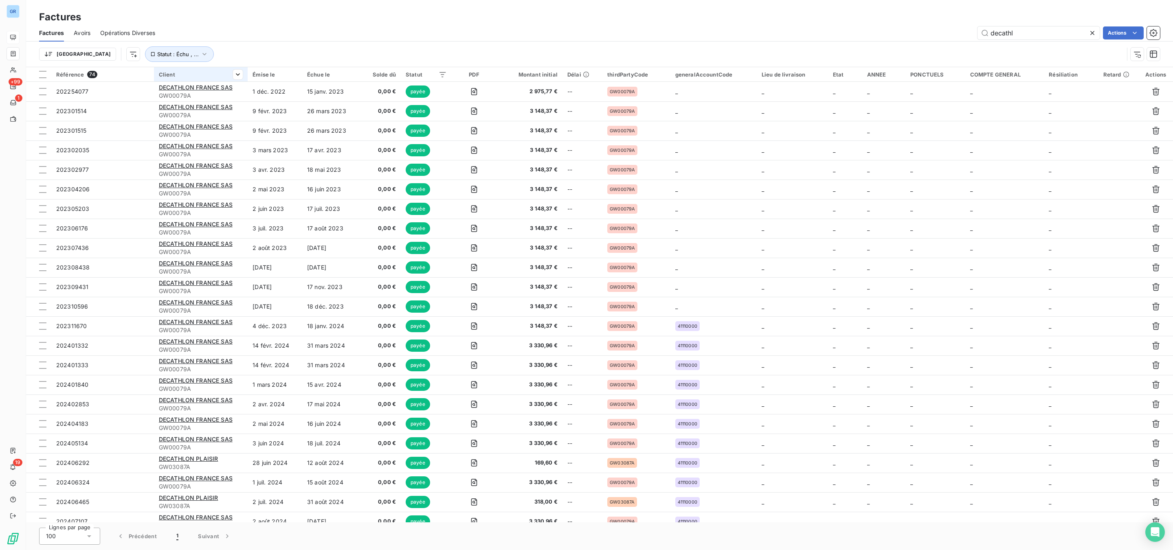
drag, startPoint x: 215, startPoint y: 86, endPoint x: 208, endPoint y: 82, distance: 8.6
click at [215, 85] on span "DECATHLON FRANCE SAS" at bounding box center [196, 87] width 74 height 7
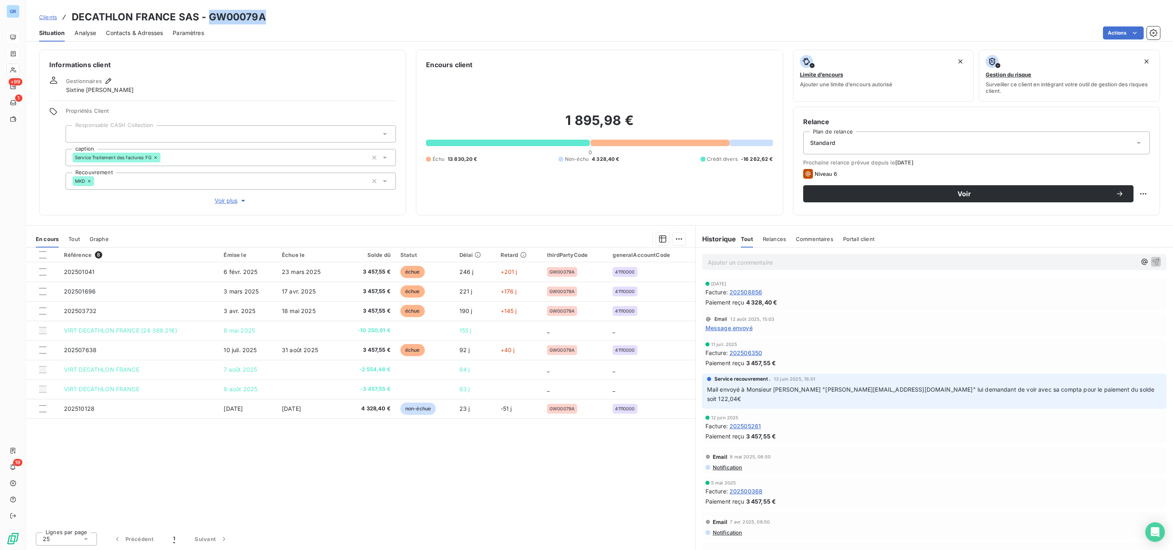
drag, startPoint x: 280, startPoint y: 18, endPoint x: 208, endPoint y: 12, distance: 72.7
click at [208, 12] on div "Clients DECATHLON FRANCE SAS - GW00079A" at bounding box center [599, 17] width 1147 height 15
copy h3 "GW00079A"
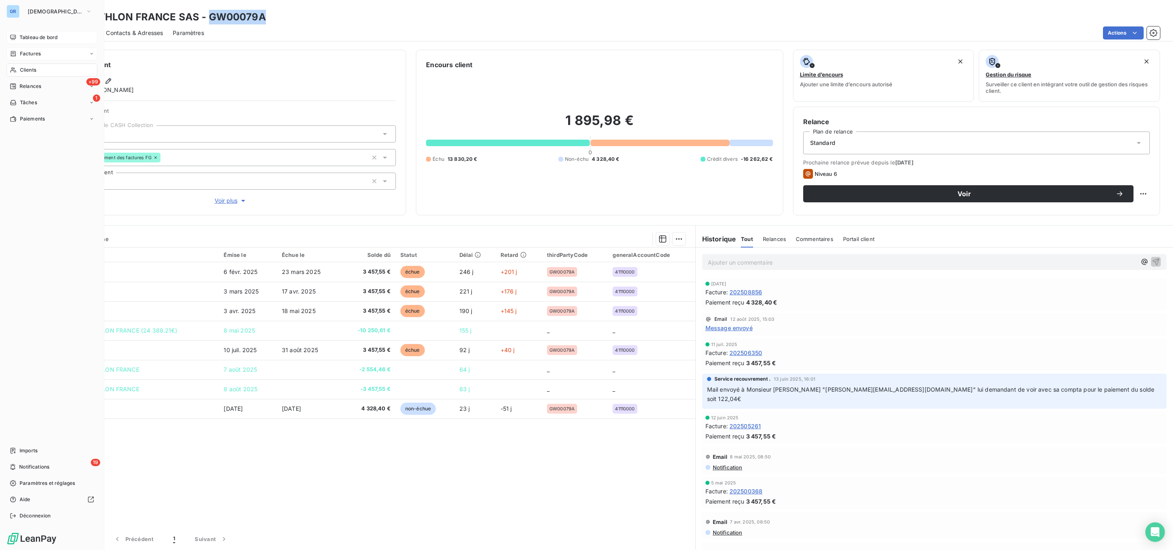
drag, startPoint x: 27, startPoint y: 69, endPoint x: 46, endPoint y: 64, distance: 19.8
click at [26, 68] on span "Clients" at bounding box center [28, 69] width 16 height 7
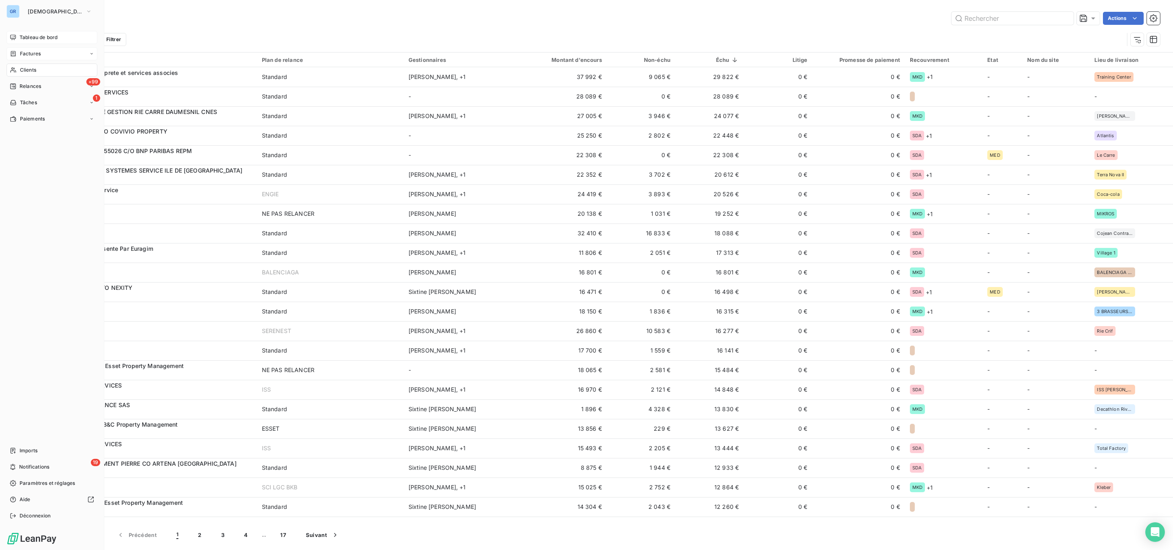
click at [27, 49] on div "Factures" at bounding box center [52, 53] width 91 height 13
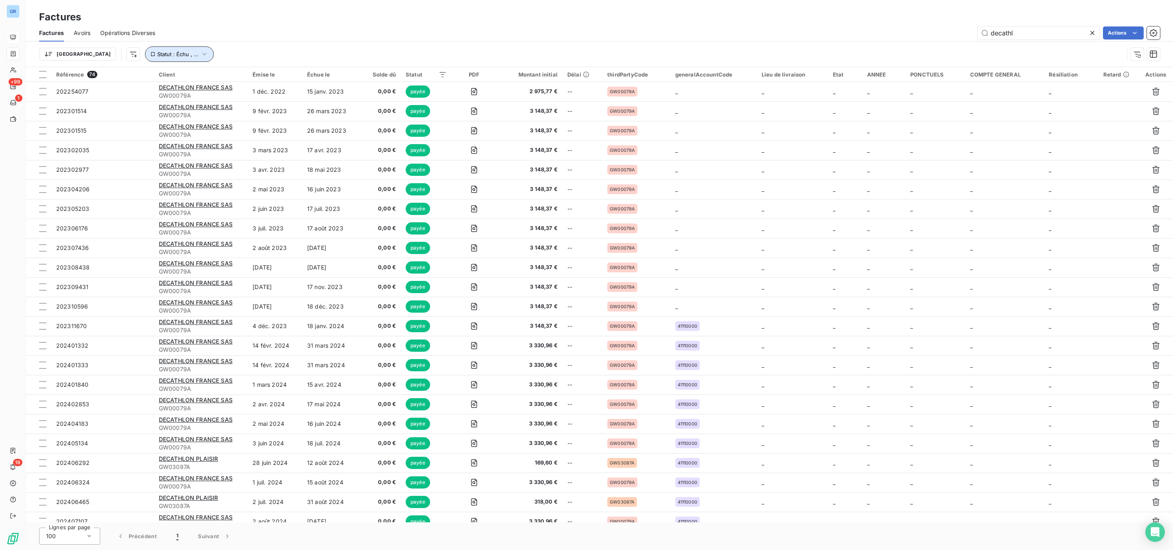
click at [169, 57] on button "Statut : Échu , ..." at bounding box center [179, 53] width 69 height 15
click at [231, 77] on span "non-échue" at bounding box center [241, 75] width 31 height 7
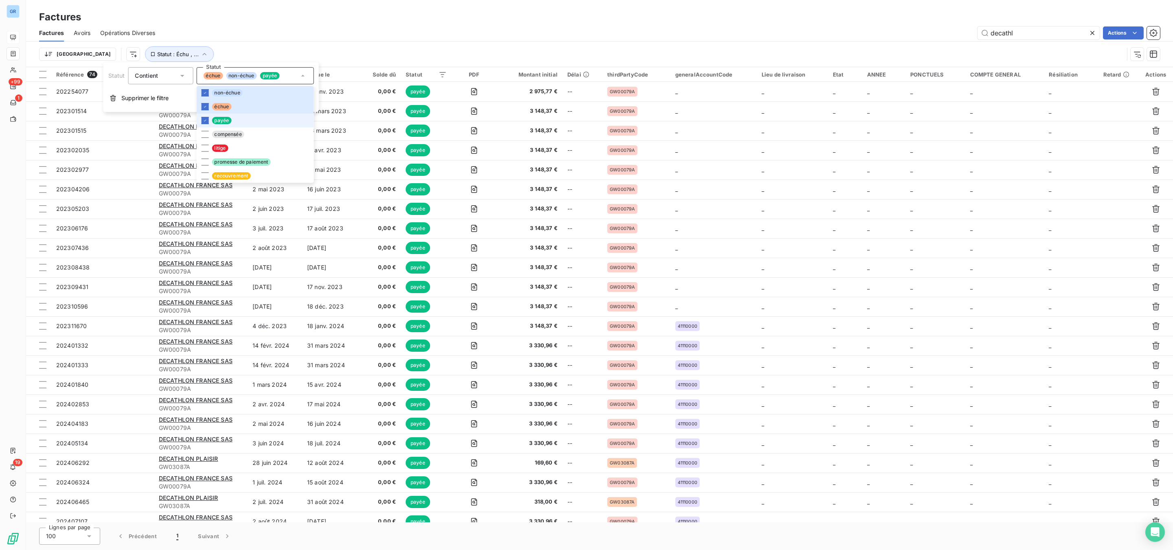
click at [227, 123] on span "payée" at bounding box center [222, 120] width 20 height 7
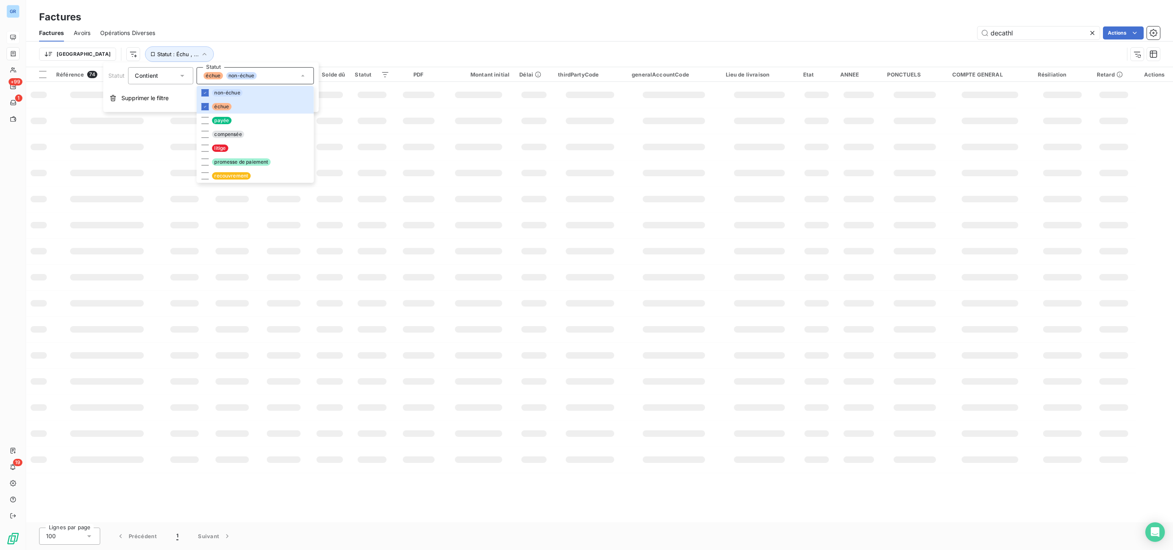
click at [387, 14] on div "Factures" at bounding box center [599, 17] width 1147 height 15
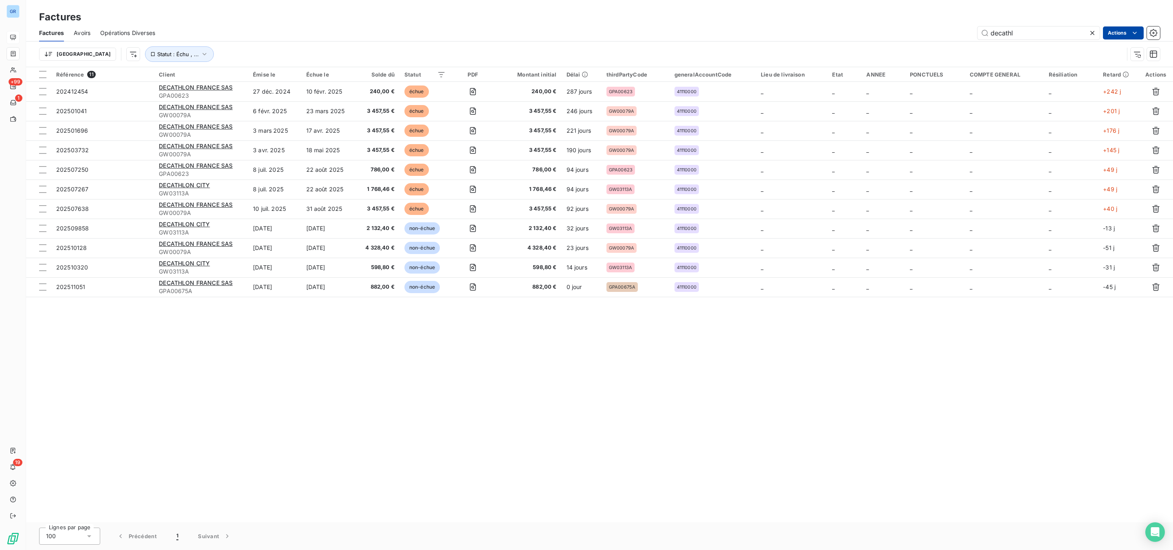
click at [1127, 28] on html "GR +99 1 19 Factures Factures Avoirs Opérations Diverses decathl Actions Trier …" at bounding box center [586, 275] width 1173 height 550
click at [1075, 90] on div "Exporter les factures (11 factures)" at bounding box center [1066, 94] width 148 height 13
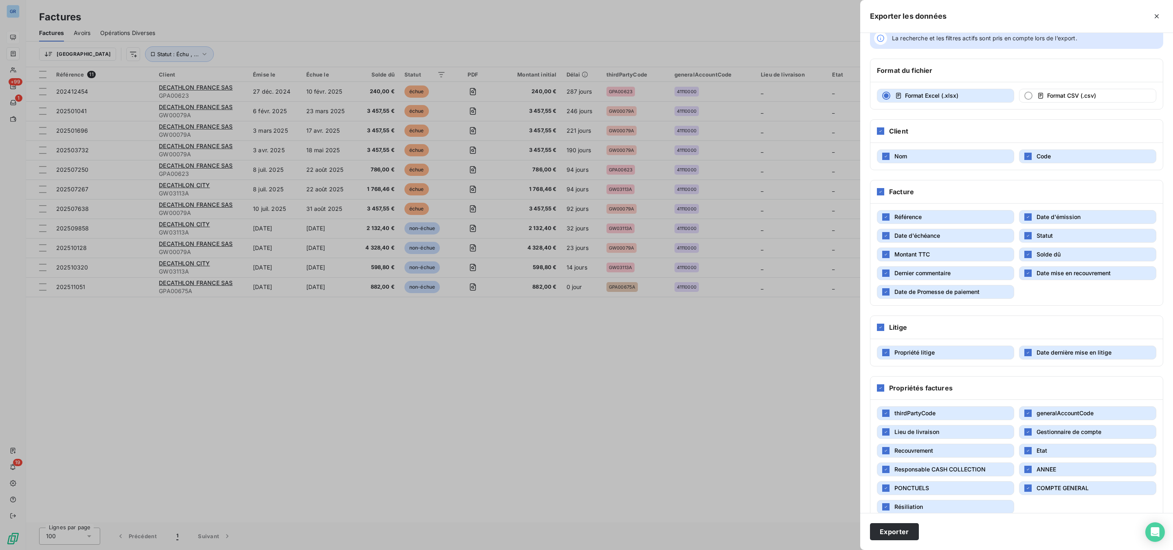
scroll to position [41, 0]
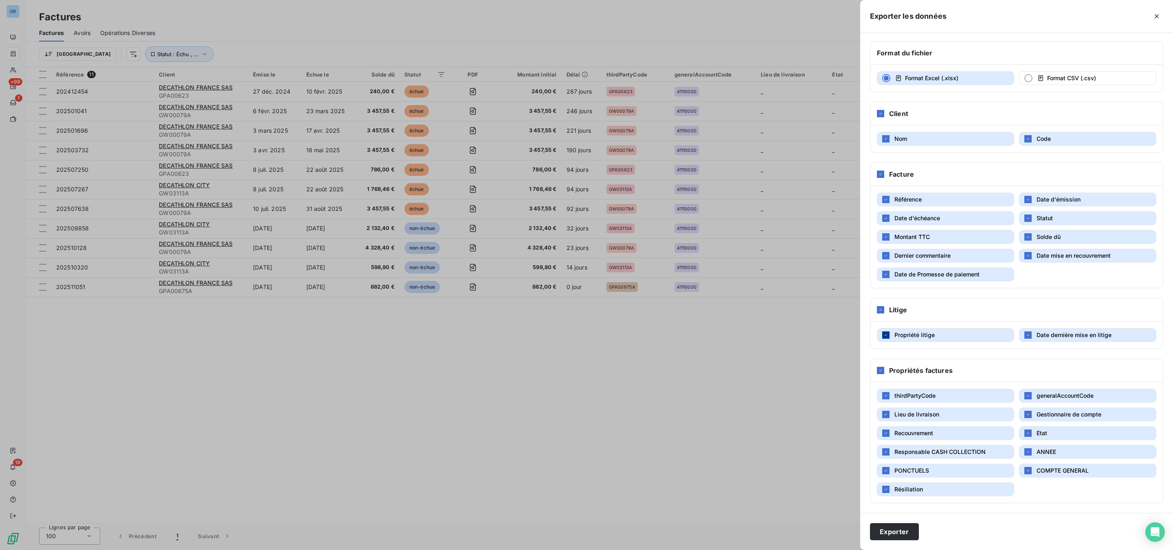
click at [882, 332] on div "button" at bounding box center [885, 335] width 7 height 7
click at [880, 372] on div "Propriétés factures" at bounding box center [1016, 370] width 292 height 23
click at [877, 368] on div at bounding box center [880, 370] width 7 height 7
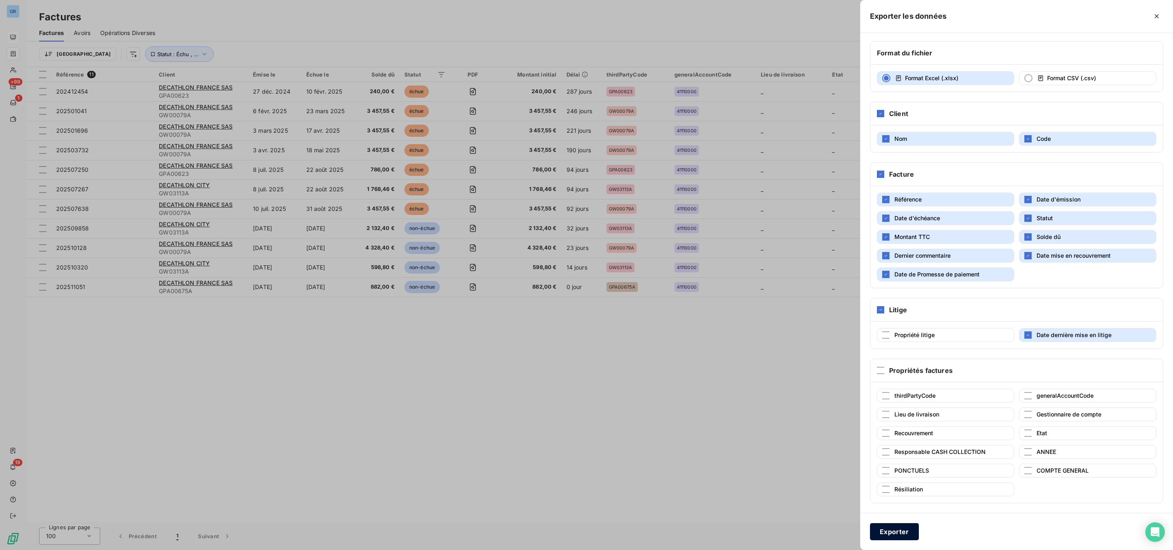
click at [890, 531] on button "Exporter" at bounding box center [894, 531] width 49 height 17
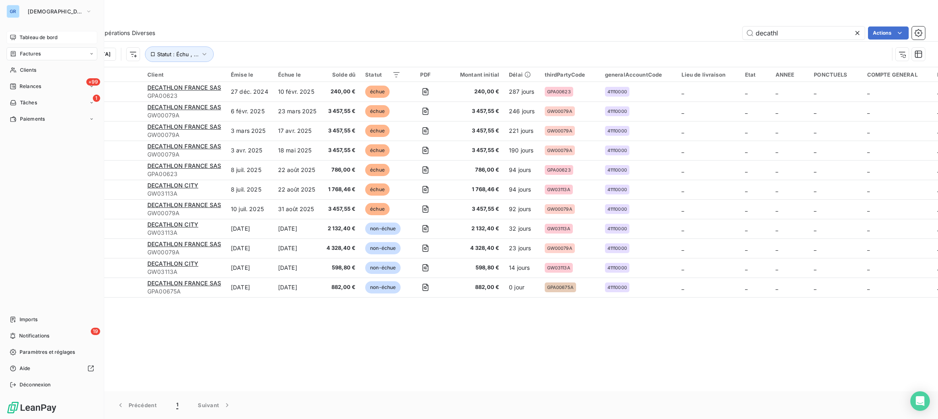
click at [43, 35] on span "Tableau de bord" at bounding box center [39, 37] width 38 height 7
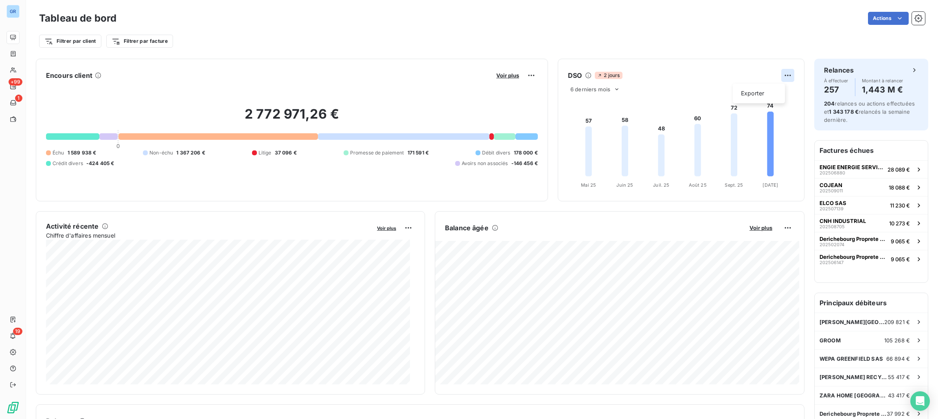
click at [781, 74] on html "GR +99 1 19 Tableau de bord Actions Filtrer par client Filtrer par facture Enco…" at bounding box center [469, 209] width 938 height 419
click at [755, 96] on div "Exporter" at bounding box center [759, 93] width 46 height 13
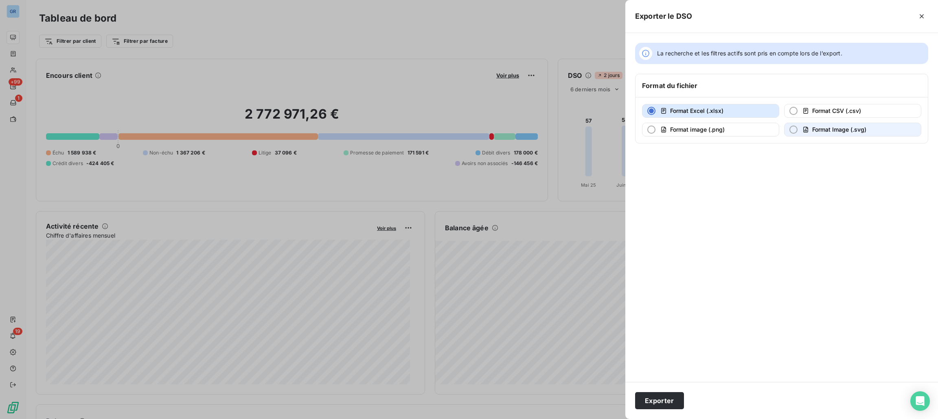
click at [833, 134] on button "Format Image (.svg)" at bounding box center [853, 130] width 137 height 14
click at [659, 399] on button "Exporter" at bounding box center [659, 400] width 49 height 17
